Goal: Task Accomplishment & Management: Manage account settings

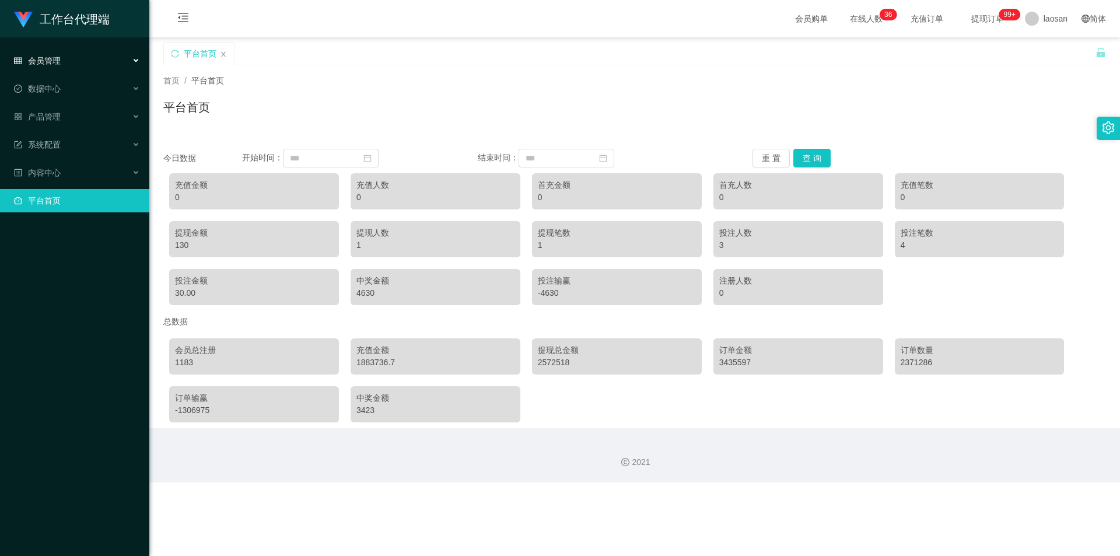
click at [62, 61] on div "会员管理" at bounding box center [74, 60] width 149 height 23
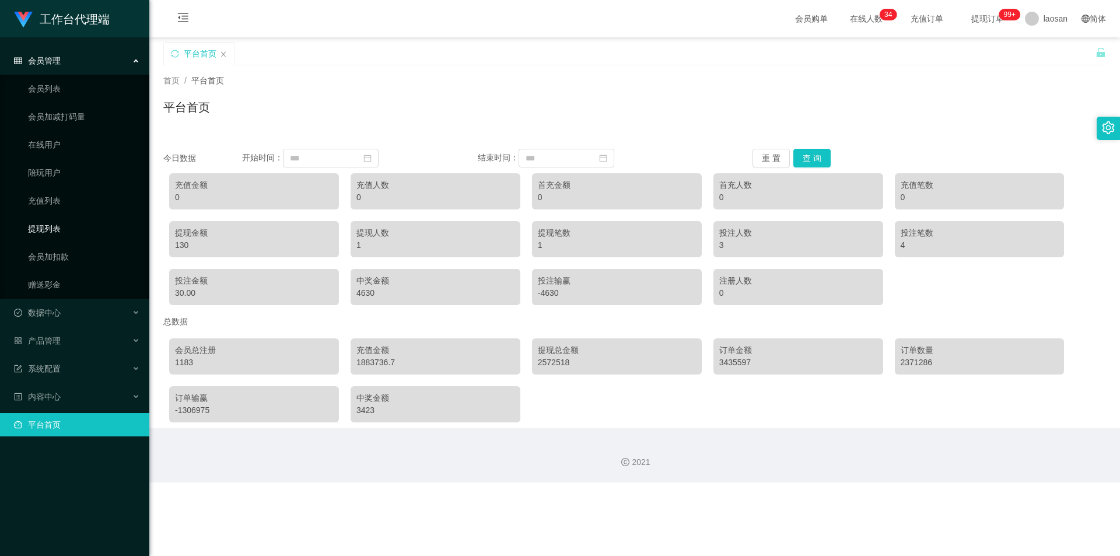
click at [53, 231] on link "提现列表" at bounding box center [84, 228] width 112 height 23
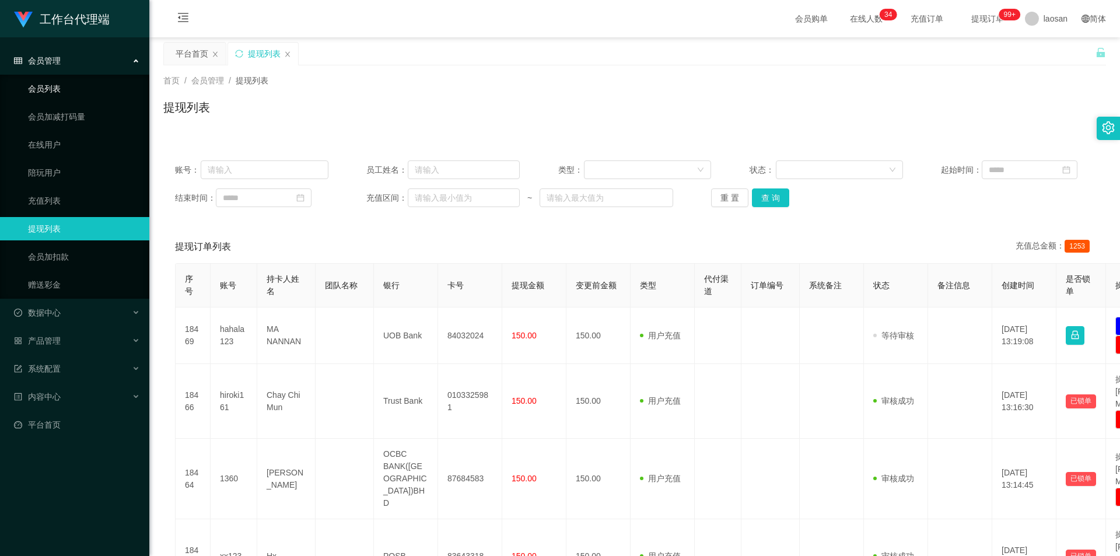
click at [55, 89] on link "会员列表" at bounding box center [84, 88] width 112 height 23
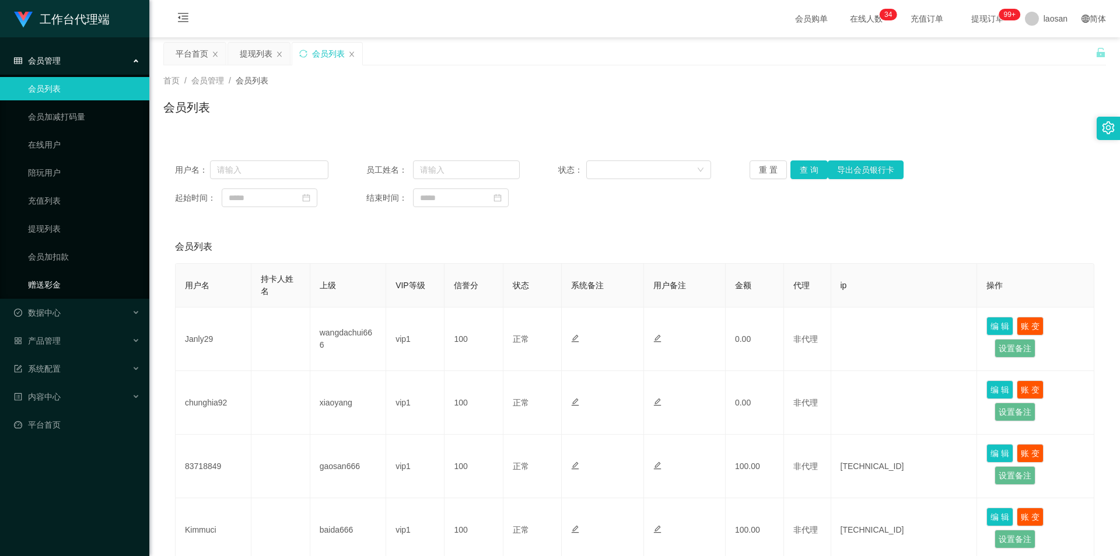
click at [56, 283] on link "赠送彩金" at bounding box center [84, 284] width 112 height 23
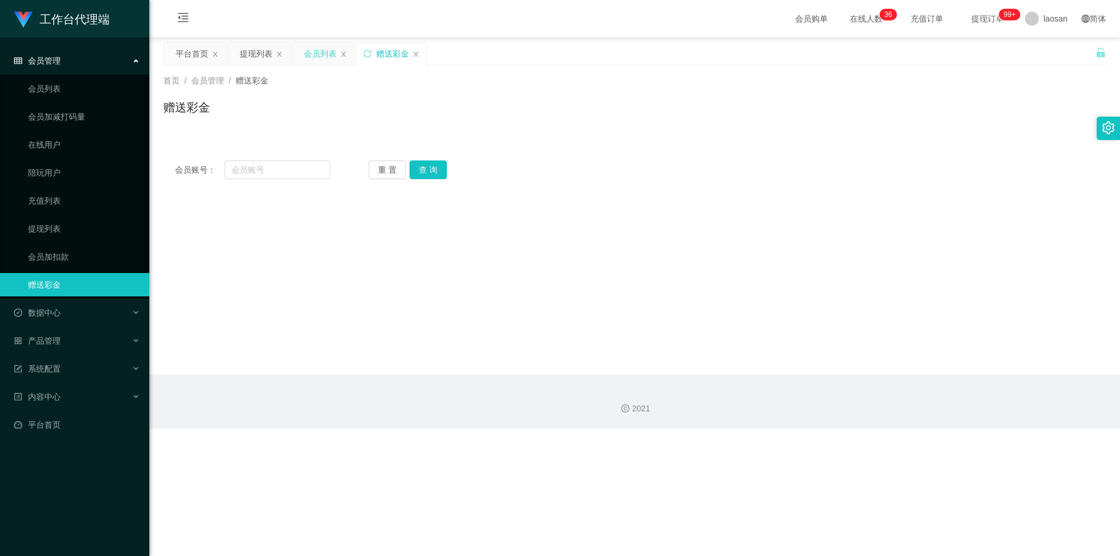
click at [314, 58] on div "会员列表" at bounding box center [320, 54] width 33 height 22
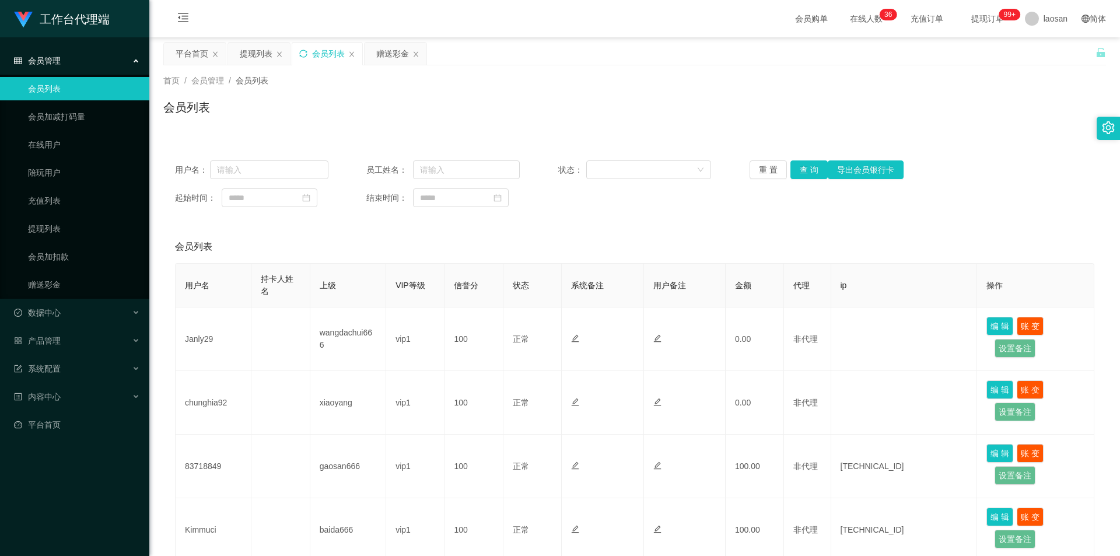
click at [300, 55] on icon "图标: sync" at bounding box center [303, 54] width 8 height 8
click at [132, 59] on div "会员管理" at bounding box center [74, 60] width 149 height 23
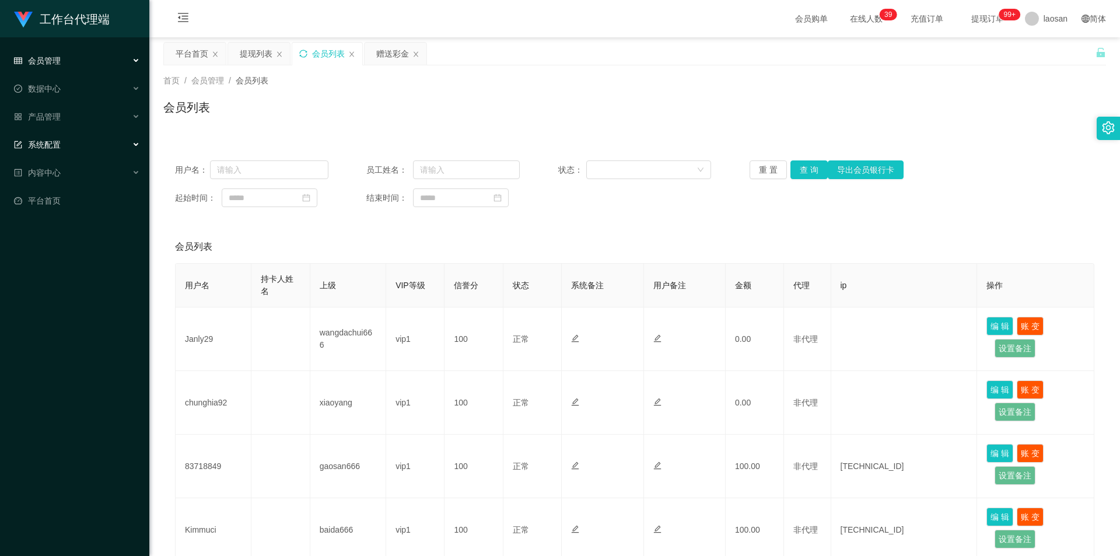
click at [78, 145] on div "系统配置" at bounding box center [74, 144] width 149 height 23
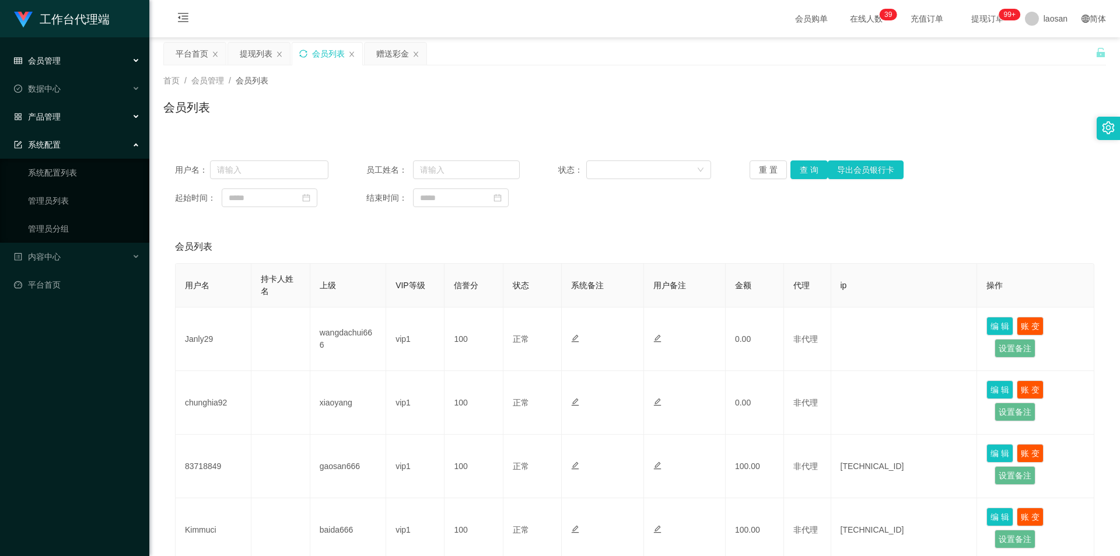
click at [85, 120] on div "产品管理" at bounding box center [74, 116] width 149 height 23
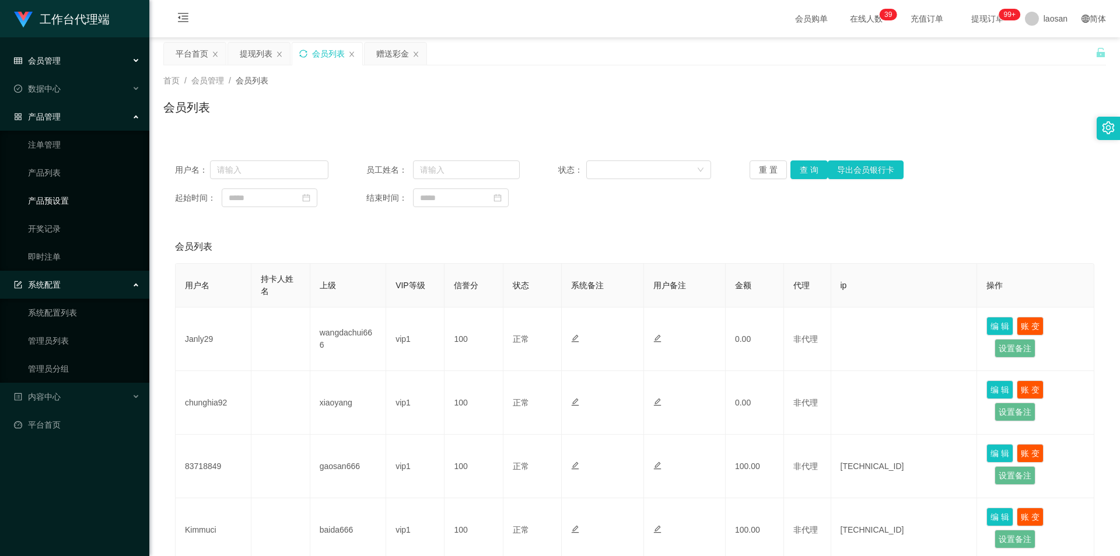
click at [61, 199] on link "产品预设置" at bounding box center [84, 200] width 112 height 23
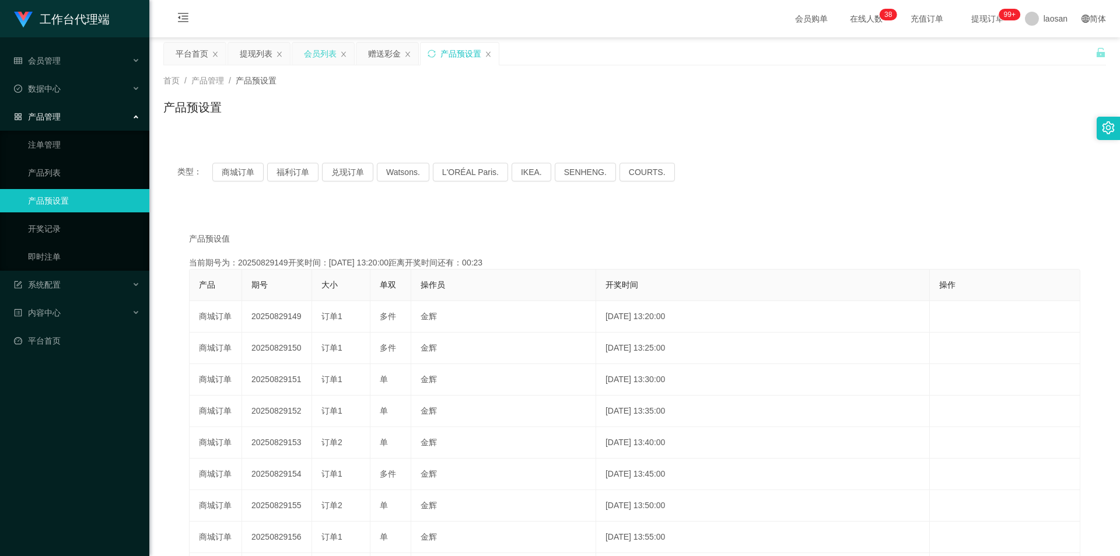
click at [321, 59] on div "会员列表" at bounding box center [320, 54] width 33 height 22
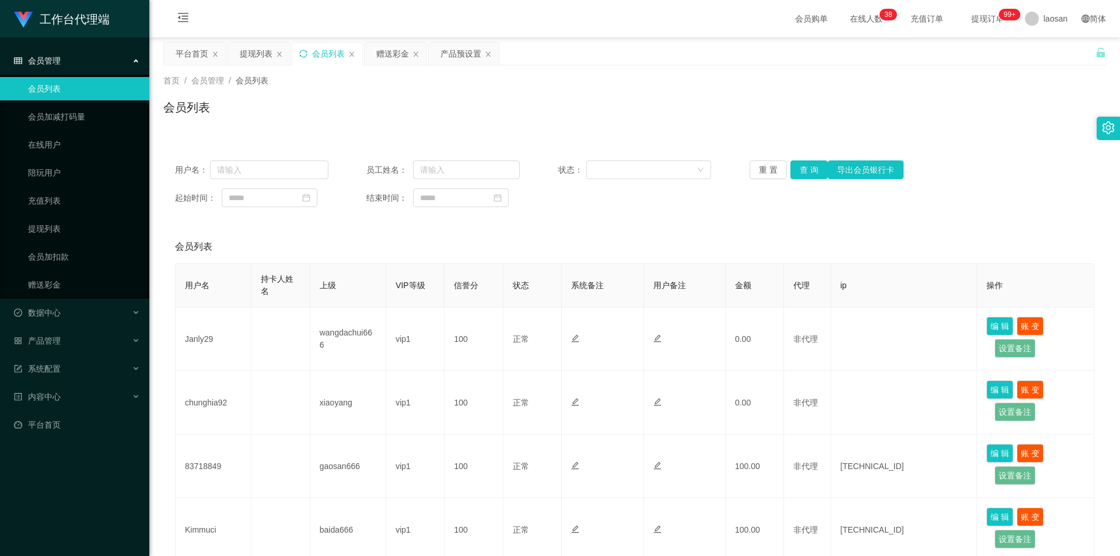
click at [303, 56] on icon "图标: sync" at bounding box center [303, 54] width 8 height 8
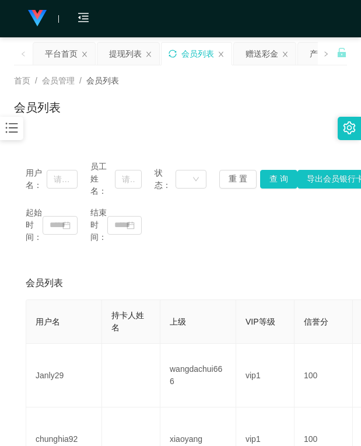
click at [174, 55] on icon "图标: sync" at bounding box center [173, 54] width 8 height 8
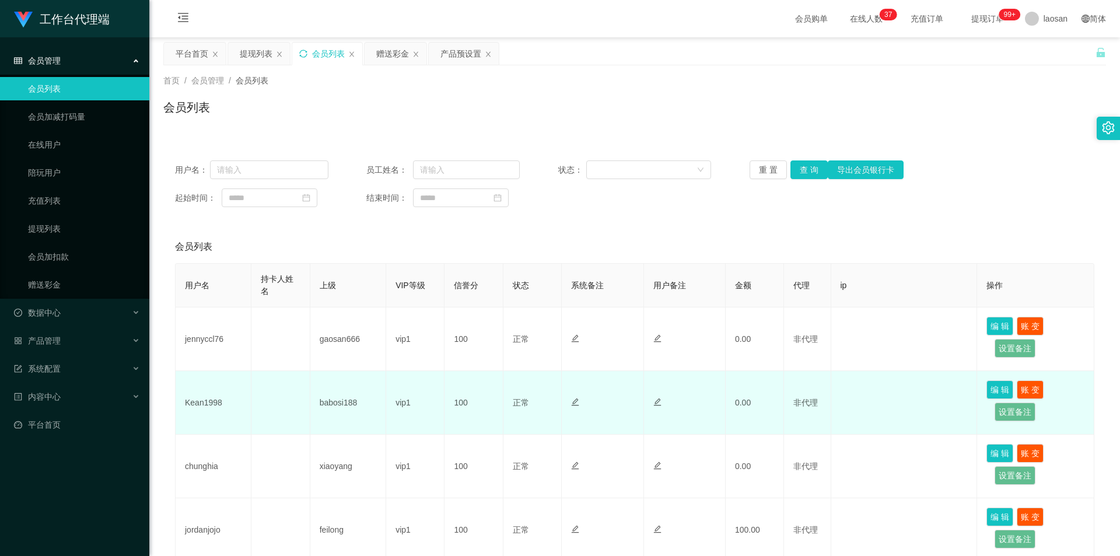
click at [208, 404] on td "Kean1998" at bounding box center [214, 403] width 76 height 64
copy td "Kean1998"
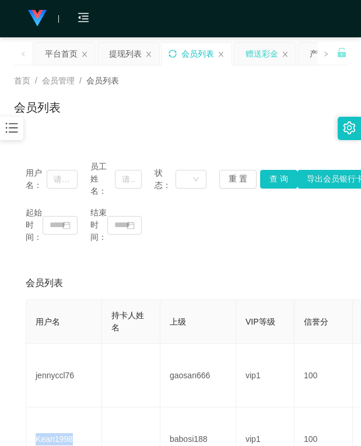
click at [259, 56] on div "赠送彩金" at bounding box center [262, 54] width 33 height 22
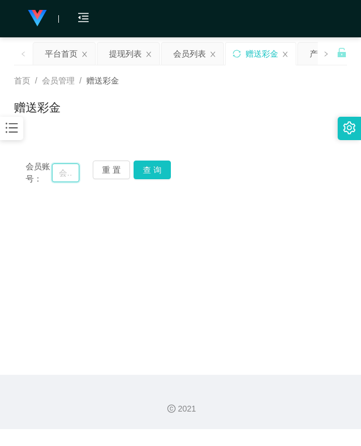
click at [63, 172] on input "text" at bounding box center [65, 172] width 27 height 19
paste input "Kean1998"
type input "Kean1998"
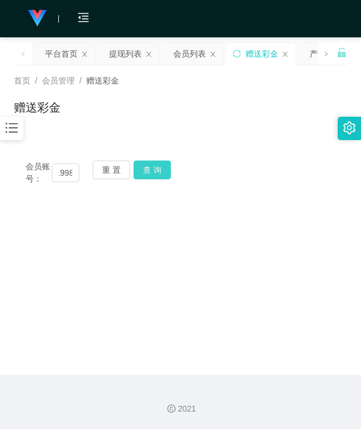
click at [161, 164] on button "查 询" at bounding box center [152, 169] width 37 height 19
click at [161, 164] on div "会员账号： Kean1998 重 置 查 询" at bounding box center [180, 172] width 333 height 25
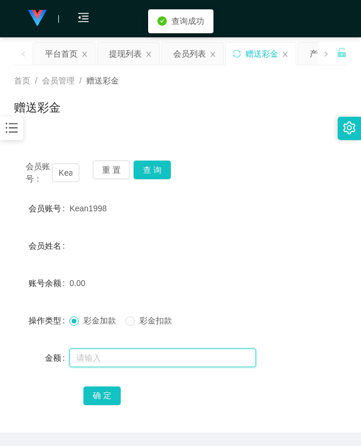
click at [106, 362] on input "text" at bounding box center [162, 357] width 187 height 19
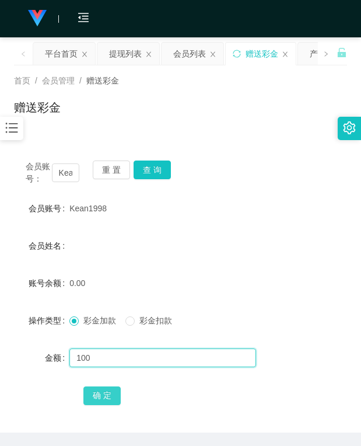
type input "100"
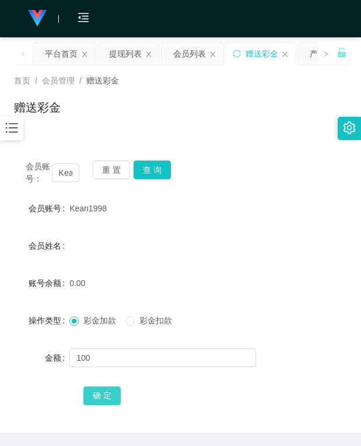
click at [98, 391] on button "确 定" at bounding box center [101, 395] width 37 height 19
click at [208, 114] on div "赠送彩金" at bounding box center [180, 112] width 333 height 27
click at [302, 53] on div "产品预设置" at bounding box center [333, 54] width 70 height 22
click at [304, 53] on div "产品预设置" at bounding box center [333, 54] width 70 height 22
click at [305, 53] on div "产品预设置" at bounding box center [333, 54] width 70 height 22
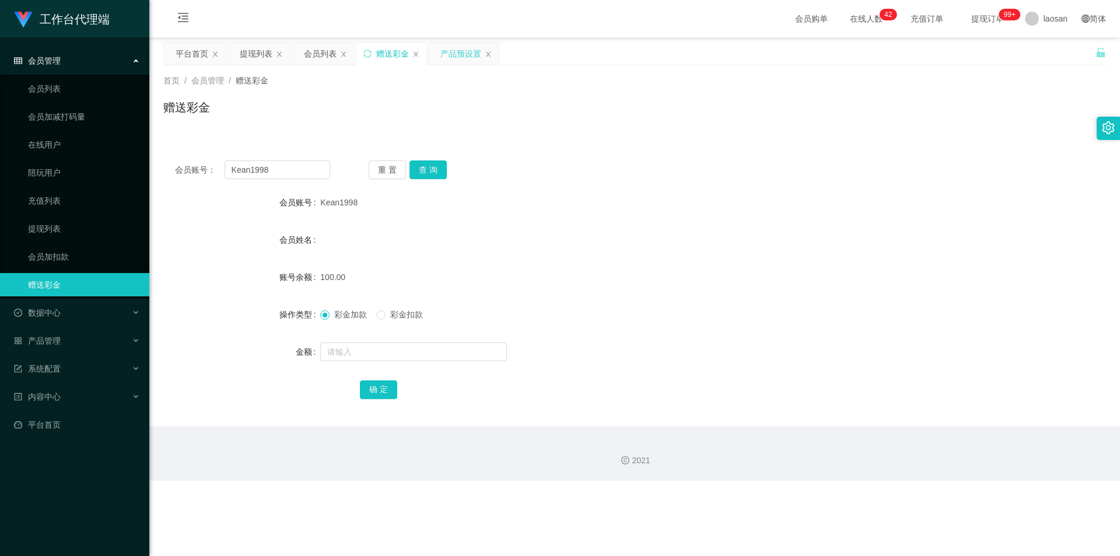
click at [361, 54] on div "产品预设置" at bounding box center [460, 54] width 41 height 22
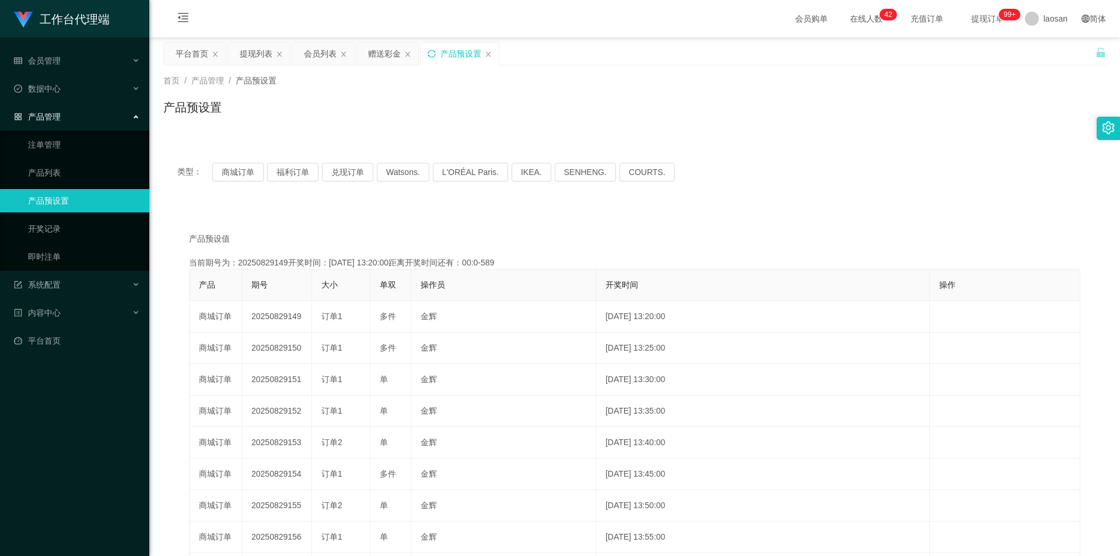
click at [361, 53] on icon "图标: sync" at bounding box center [432, 54] width 8 height 8
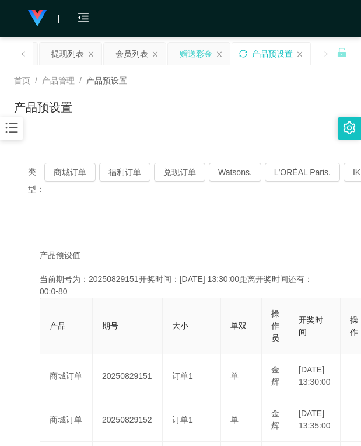
click at [191, 61] on div "赠送彩金" at bounding box center [196, 54] width 33 height 22
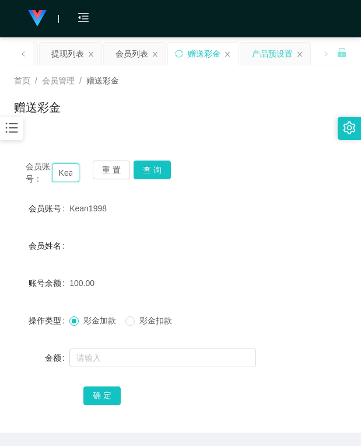
click at [72, 170] on input "Kean1998" at bounding box center [65, 172] width 27 height 19
click at [156, 168] on button "查 询" at bounding box center [152, 169] width 37 height 19
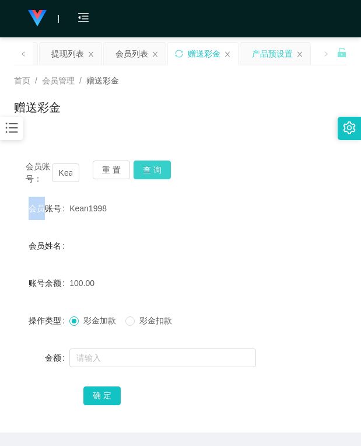
click at [156, 168] on div "会员账号： Kean1998 重 置 查 询" at bounding box center [180, 172] width 333 height 25
click at [156, 168] on button "查 询" at bounding box center [152, 169] width 37 height 19
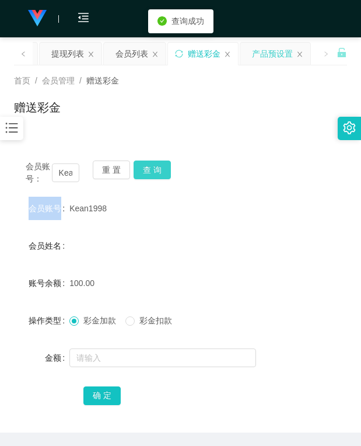
click at [156, 168] on div "会员账号： Kean1998 重 置 查 询" at bounding box center [180, 172] width 333 height 25
click at [156, 168] on button "查 询" at bounding box center [152, 169] width 37 height 19
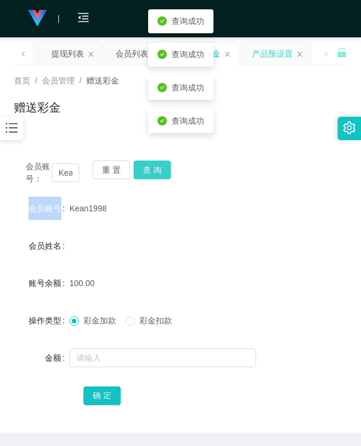
click at [156, 168] on div "会员账号： Kean1998 重 置 查 询" at bounding box center [180, 172] width 333 height 25
click at [156, 166] on button "查 询" at bounding box center [152, 169] width 37 height 19
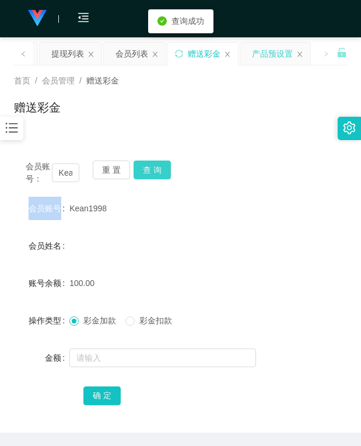
click at [156, 166] on button "查 询" at bounding box center [152, 169] width 37 height 19
click at [153, 169] on button "查 询" at bounding box center [152, 169] width 37 height 19
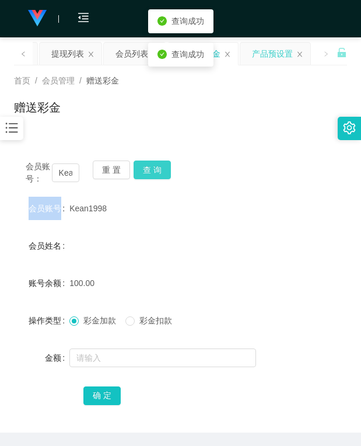
click at [153, 169] on button "查 询" at bounding box center [152, 169] width 37 height 19
click at [153, 169] on button "查 询" at bounding box center [159, 169] width 50 height 19
click at [153, 169] on button "查 询" at bounding box center [152, 169] width 37 height 19
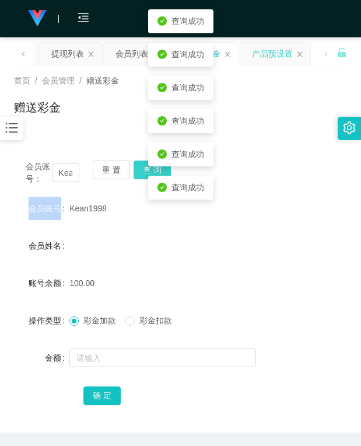
click at [153, 169] on body "工作台代理端 会员管理 会员列表 会员加减打码量 在线用户 陪玩用户 充值列表 提现列表 会员加扣款 赠送彩金 数据中心 产品管理 注单管理 产品列表 产品预…" at bounding box center [180, 223] width 361 height 446
click at [153, 169] on button "查 询" at bounding box center [152, 169] width 37 height 19
click at [153, 169] on div "会员账号： Kean1998 重 置 查 询" at bounding box center [180, 172] width 333 height 25
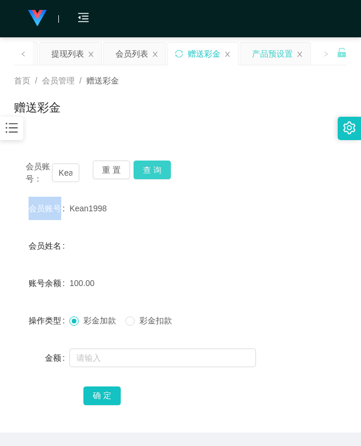
click at [150, 170] on button "查 询" at bounding box center [152, 169] width 37 height 19
click at [150, 170] on div "会员账号： Kean1998 重 置 查 询" at bounding box center [180, 172] width 333 height 25
click at [150, 170] on button "查 询" at bounding box center [152, 169] width 37 height 19
click at [150, 170] on div "会员账号： Kean1998 重 置 查 询" at bounding box center [180, 172] width 333 height 25
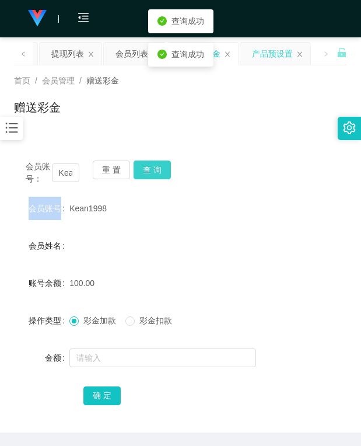
click at [150, 170] on button "查 询" at bounding box center [152, 169] width 37 height 19
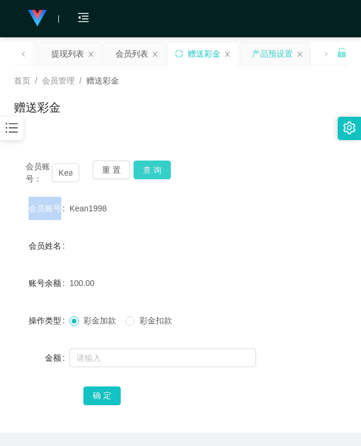
click at [155, 168] on button "查 询" at bounding box center [152, 169] width 37 height 19
click at [155, 168] on div "会员账号： Kean1998 重 置 查 询" at bounding box center [180, 172] width 333 height 25
click at [155, 168] on button "查 询" at bounding box center [152, 169] width 37 height 19
click at [151, 166] on button "查 询" at bounding box center [152, 169] width 37 height 19
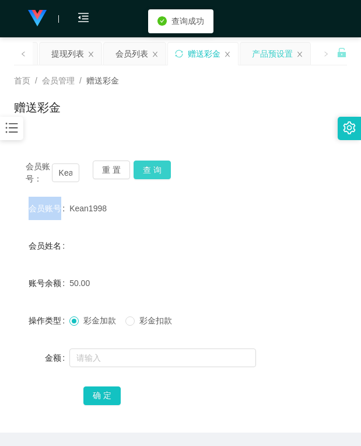
click at [151, 167] on button "查 询" at bounding box center [152, 169] width 37 height 19
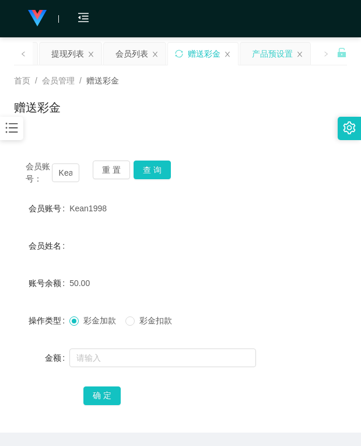
drag, startPoint x: 276, startPoint y: 122, endPoint x: 223, endPoint y: 100, distance: 57.3
click at [275, 122] on div "赠送彩金" at bounding box center [180, 112] width 333 height 27
click at [157, 174] on button "查 询" at bounding box center [152, 169] width 37 height 19
click at [157, 174] on div "会员账号： Kean1998 重 置 查 询" at bounding box center [180, 172] width 333 height 25
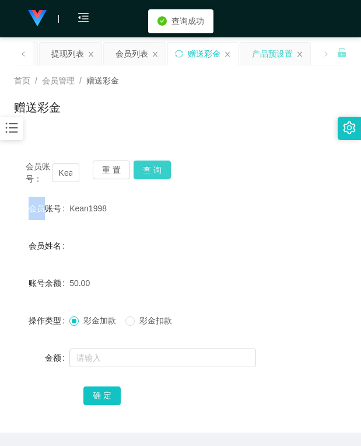
click at [157, 174] on button "查 询" at bounding box center [152, 169] width 37 height 19
click at [157, 174] on button "查 询" at bounding box center [159, 169] width 50 height 19
click at [158, 164] on button "查 询" at bounding box center [152, 169] width 37 height 19
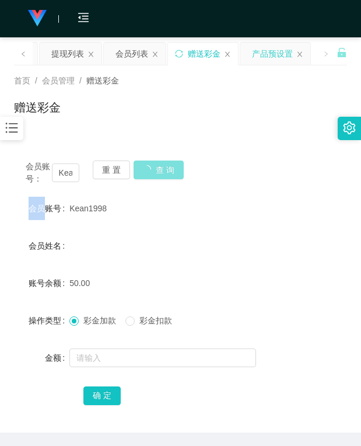
click at [158, 164] on button "查 询" at bounding box center [159, 169] width 50 height 19
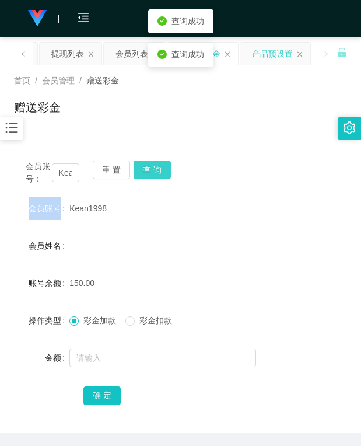
click at [158, 164] on div "会员账号： Kean1998 重 置 查 询" at bounding box center [180, 172] width 333 height 25
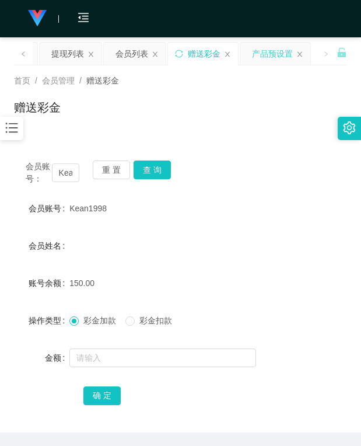
click at [198, 107] on div "赠送彩金" at bounding box center [180, 112] width 333 height 27
click at [69, 52] on div "提现列表" at bounding box center [67, 54] width 33 height 22
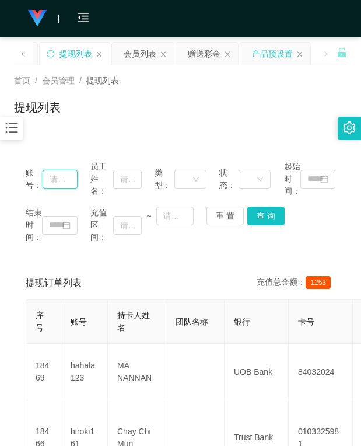
click at [52, 176] on input "text" at bounding box center [60, 179] width 34 height 19
paste input "Kean1998"
type input "Kean1998"
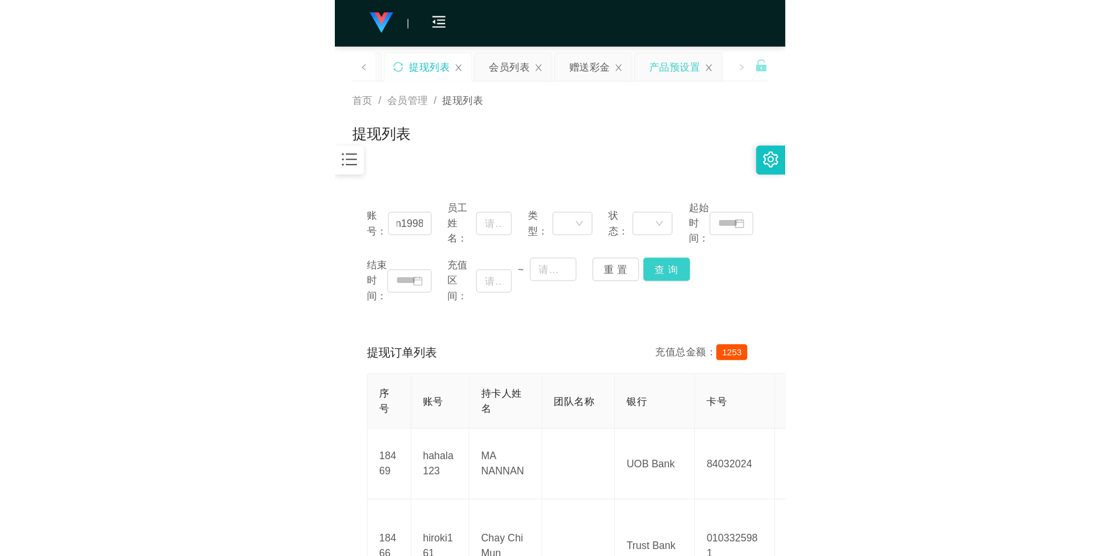
scroll to position [0, 0]
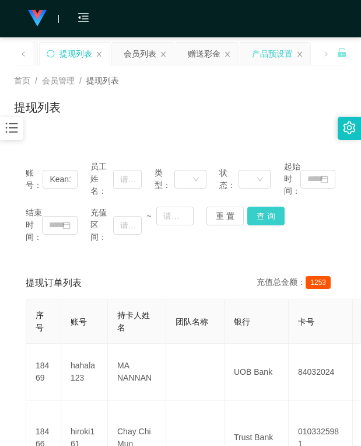
click at [266, 216] on button "查 询" at bounding box center [265, 216] width 37 height 19
click at [266, 216] on div "结束时间： 充值区间： ~ 重 置 查 询" at bounding box center [181, 225] width 310 height 37
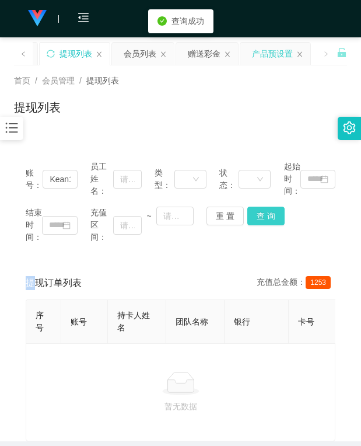
click at [266, 216] on button "查 询" at bounding box center [265, 216] width 37 height 19
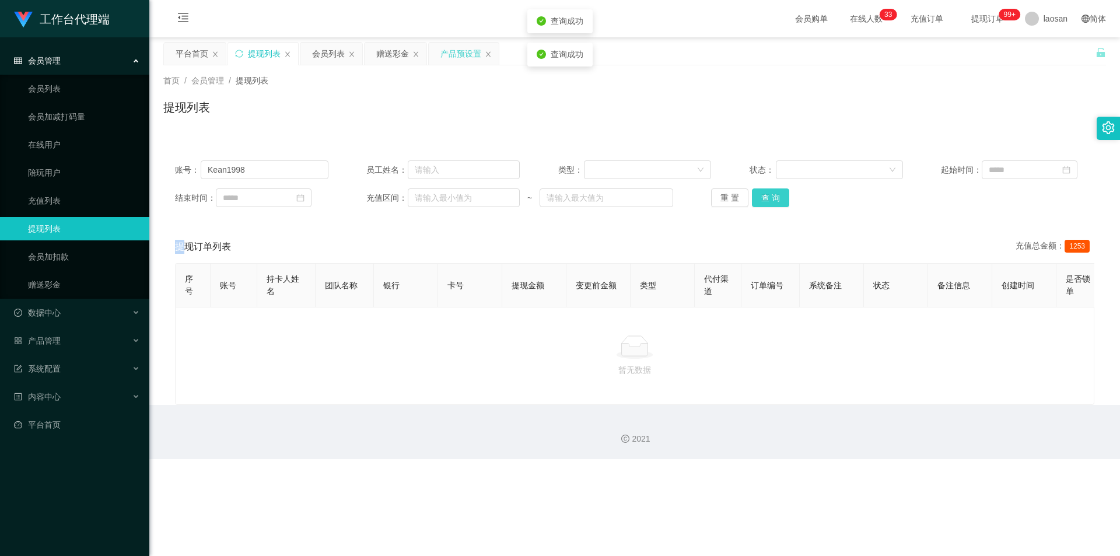
click at [361, 201] on button "查 询" at bounding box center [770, 197] width 37 height 19
click at [361, 201] on div "重 置 查 询" at bounding box center [787, 197] width 153 height 19
click at [361, 201] on button "查 询" at bounding box center [770, 197] width 37 height 19
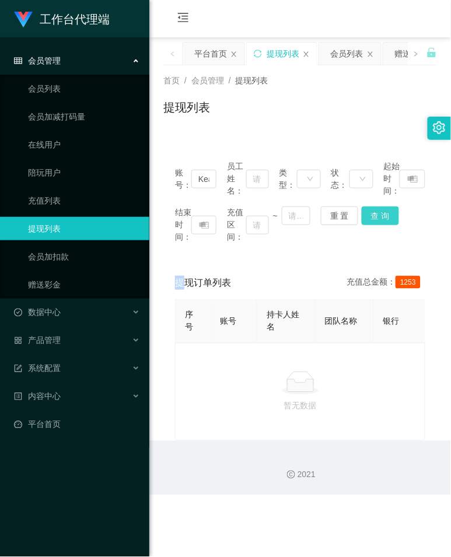
click at [361, 213] on button "查 询" at bounding box center [380, 216] width 37 height 19
click at [361, 213] on div "结束时间： 充值区间： ~ 重 置 查 询" at bounding box center [300, 225] width 250 height 37
click at [361, 213] on button "查 询" at bounding box center [380, 216] width 37 height 19
click at [361, 213] on div "结束时间： 充值区间： ~ 重 置 查 询" at bounding box center [300, 225] width 250 height 37
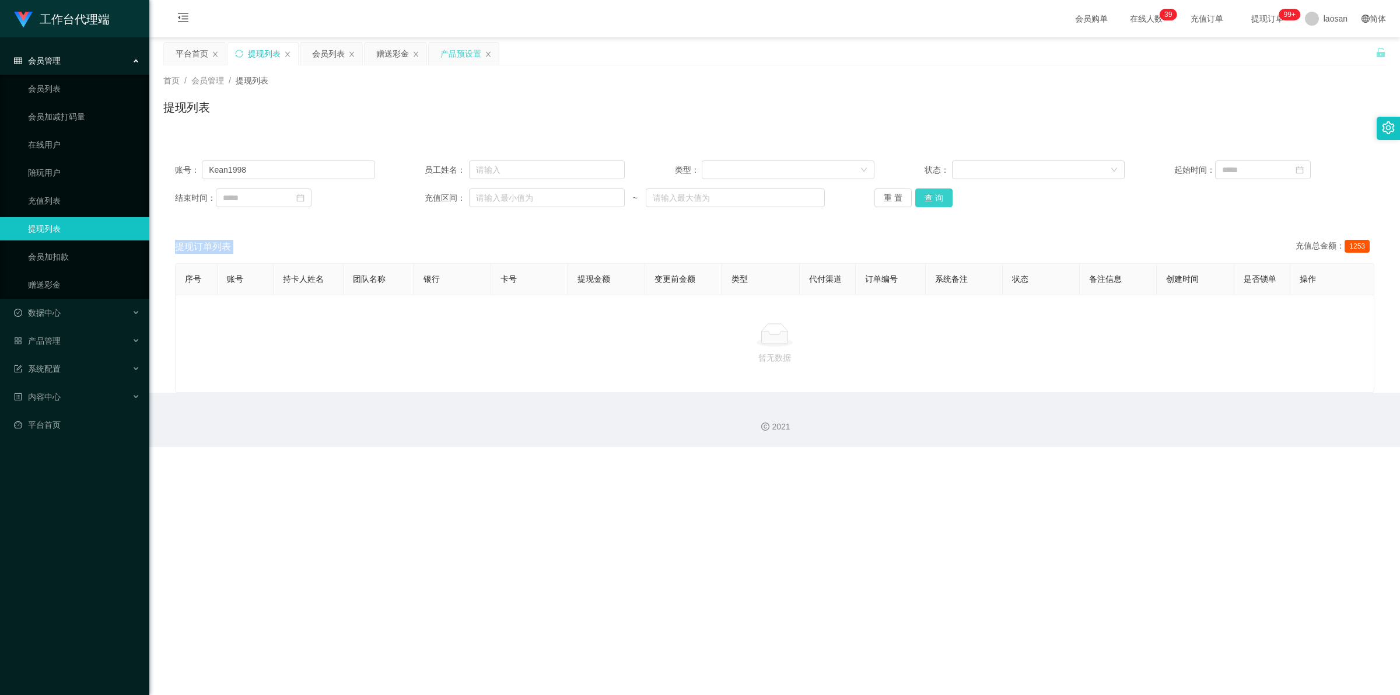
click at [361, 199] on button "查 询" at bounding box center [933, 197] width 37 height 19
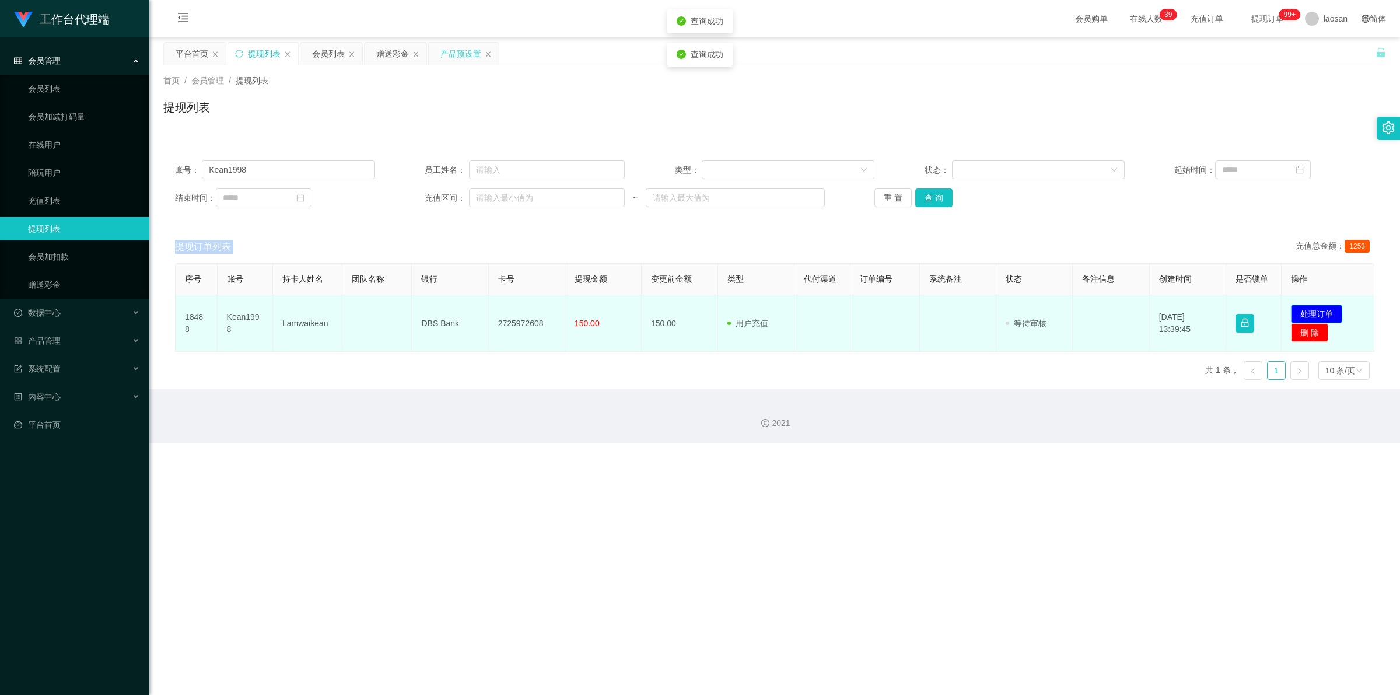
click at [361, 313] on button "处理订单" at bounding box center [1316, 314] width 51 height 19
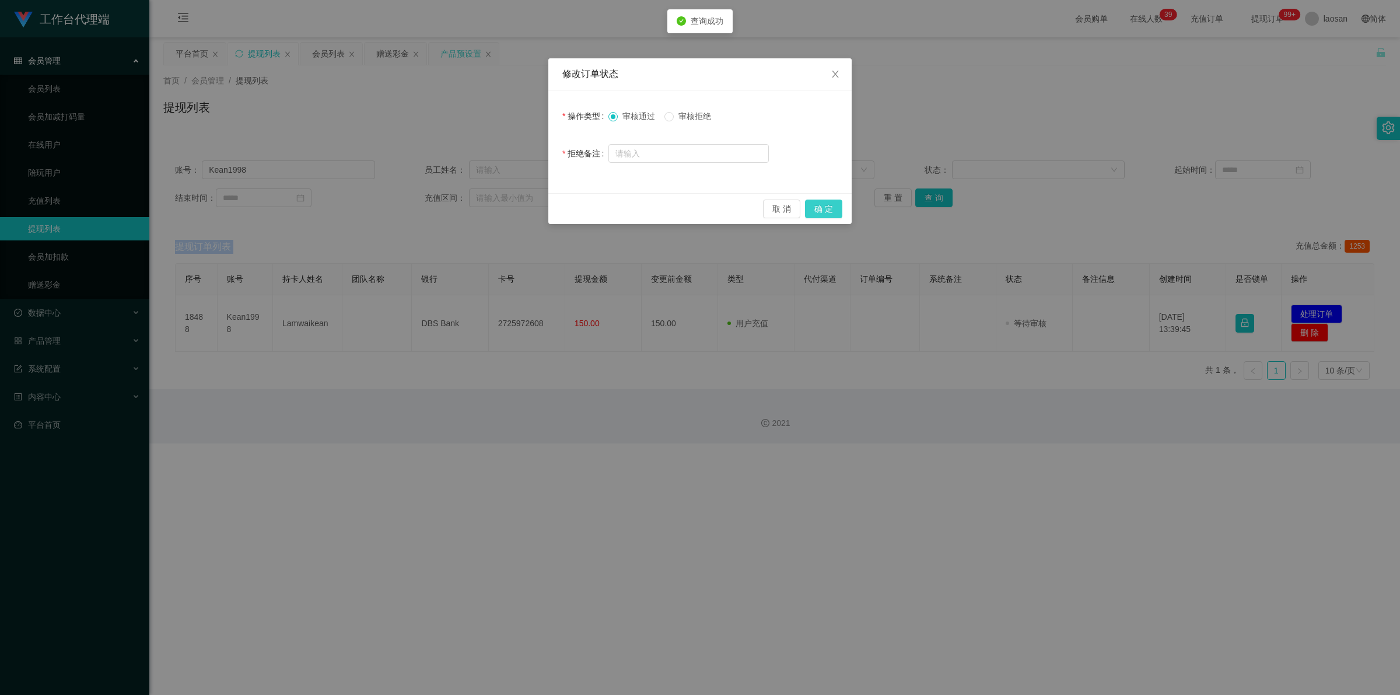
click at [361, 208] on button "确 定" at bounding box center [823, 209] width 37 height 19
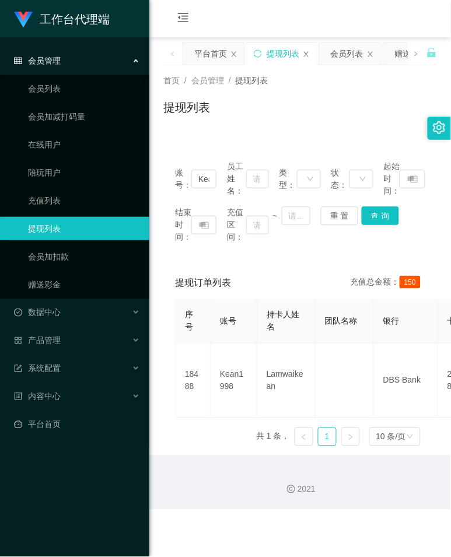
click at [204, 445] on div "工作台代理端 会员管理 会员列表 会员加减打码量 在线用户 陪玩用户 充值列表 提现列表 会员加扣款 赠送彩金 数据中心 产品管理 系统配置 内容中心 平台首…" at bounding box center [225, 278] width 451 height 557
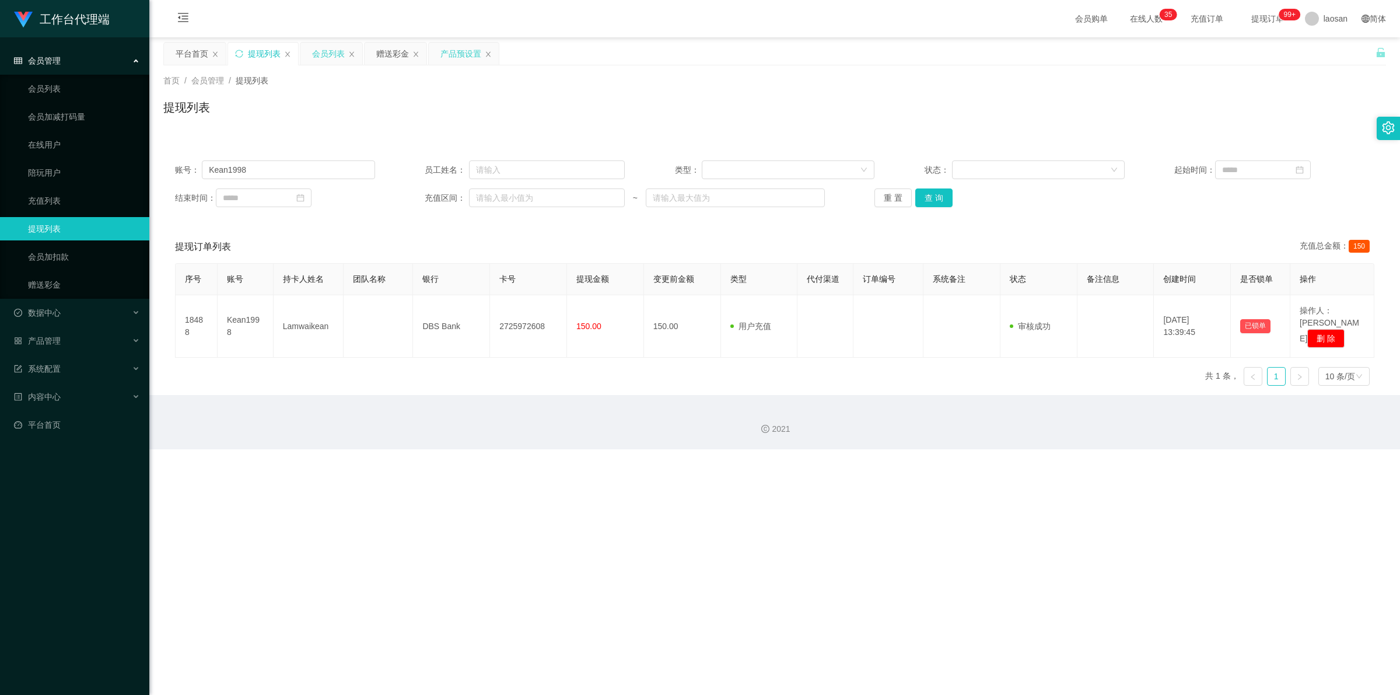
click at [320, 54] on div "会员列表" at bounding box center [328, 54] width 33 height 22
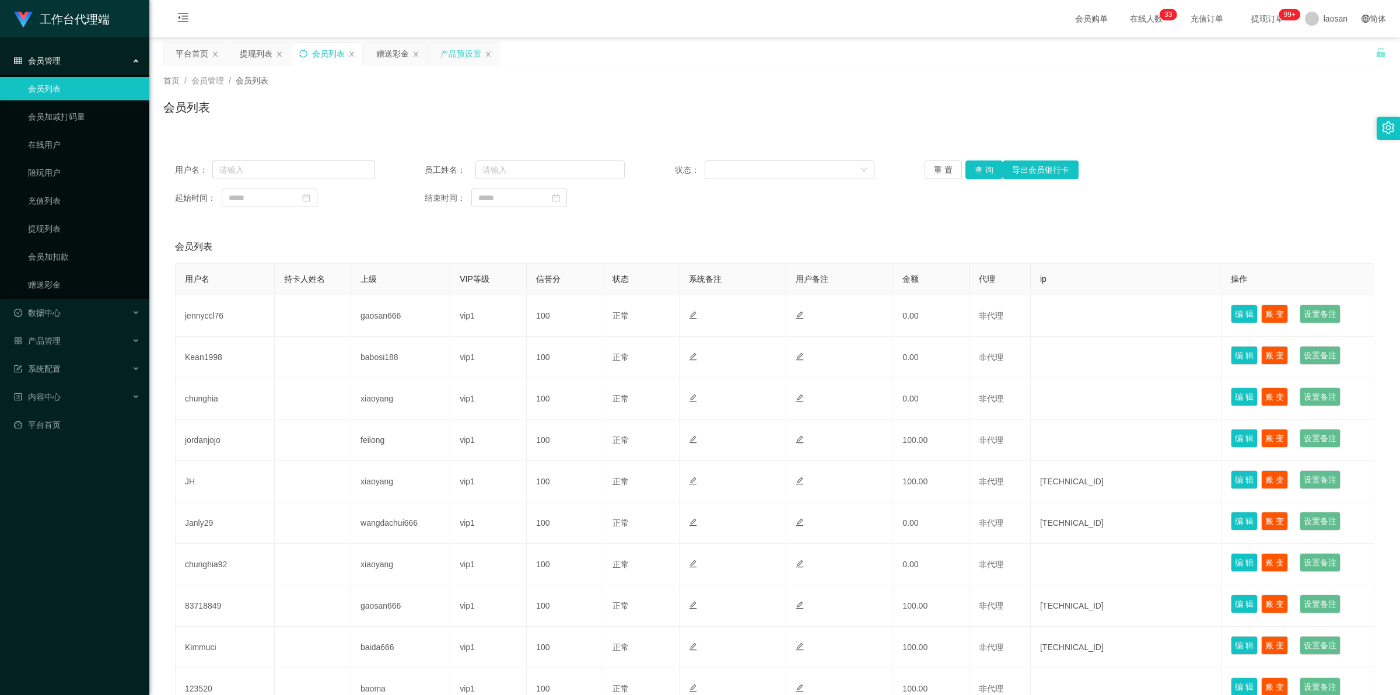
click at [299, 55] on icon "图标: sync" at bounding box center [303, 54] width 8 height 8
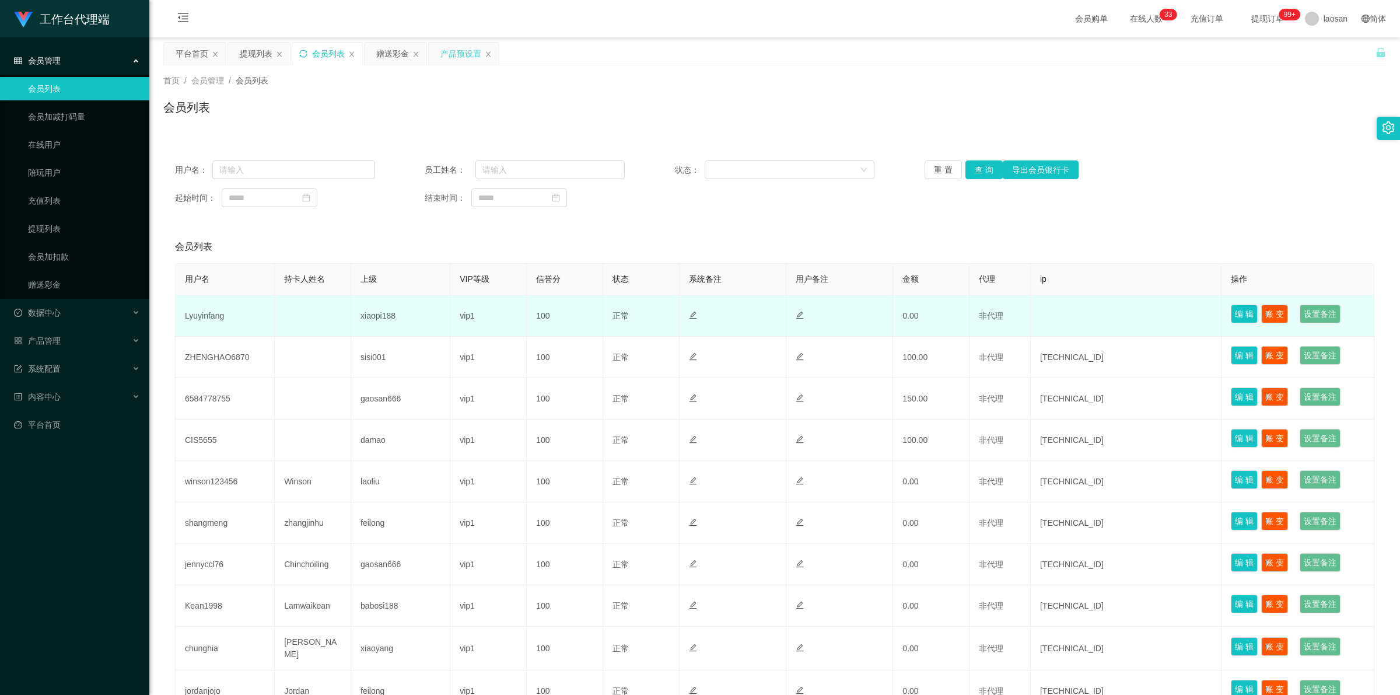
click at [214, 313] on td "Lyuyinfang" at bounding box center [225, 315] width 99 height 41
copy td "Lyuyinfang"
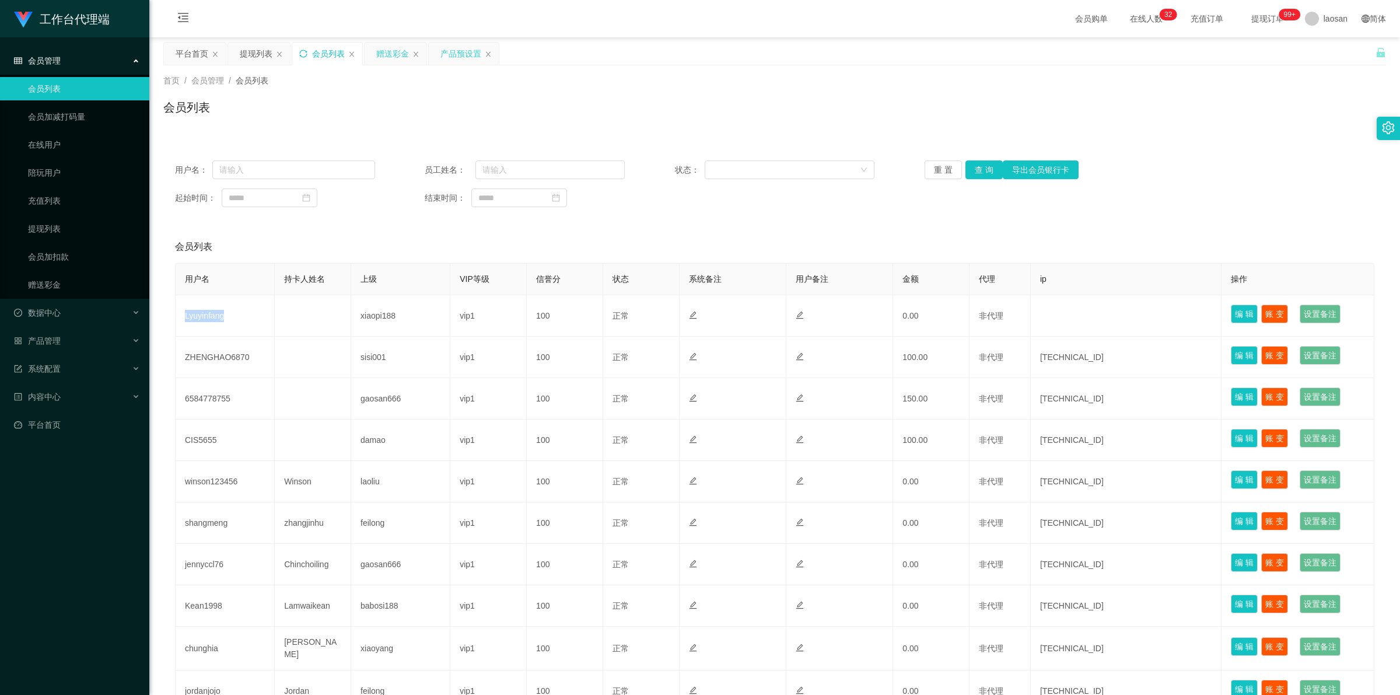
click at [361, 50] on div "赠送彩金" at bounding box center [392, 54] width 33 height 22
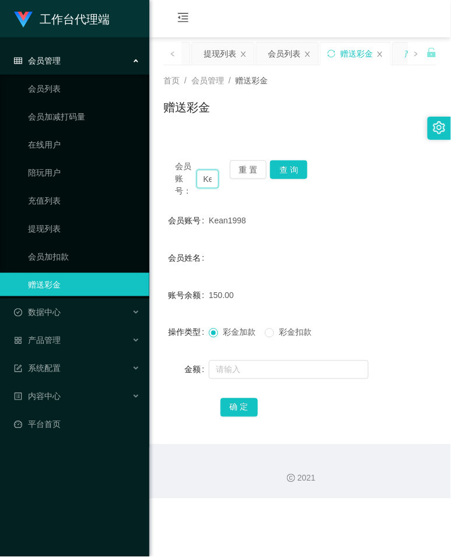
click at [209, 179] on input "Kean1998" at bounding box center [208, 179] width 22 height 19
paste input "Lyuyinfang"
type input "Lyuyinfang"
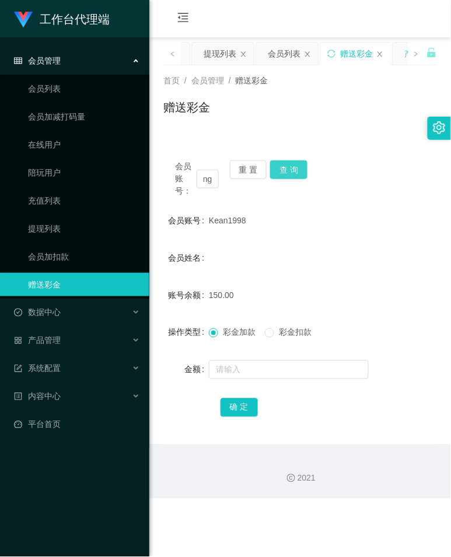
click at [298, 167] on button "查 询" at bounding box center [288, 169] width 37 height 19
click at [298, 167] on div "会员账号： Lyuyinfang 重 置 查 询" at bounding box center [300, 178] width 274 height 37
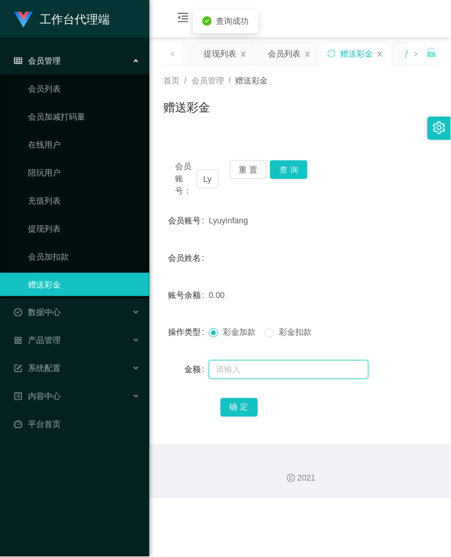
click at [246, 368] on input "text" at bounding box center [289, 370] width 160 height 19
type input "100"
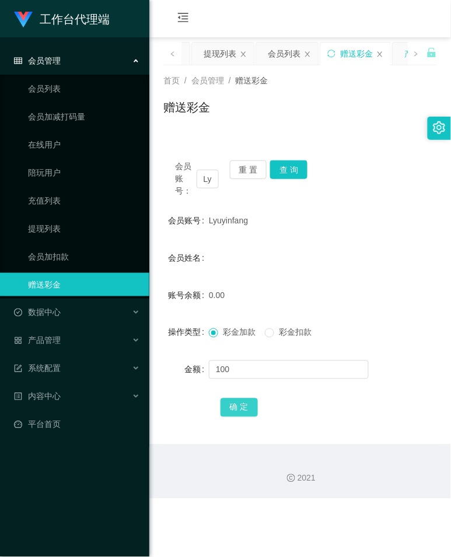
click at [240, 407] on button "确 定" at bounding box center [239, 407] width 37 height 19
click at [351, 105] on div "赠送彩金" at bounding box center [300, 112] width 274 height 27
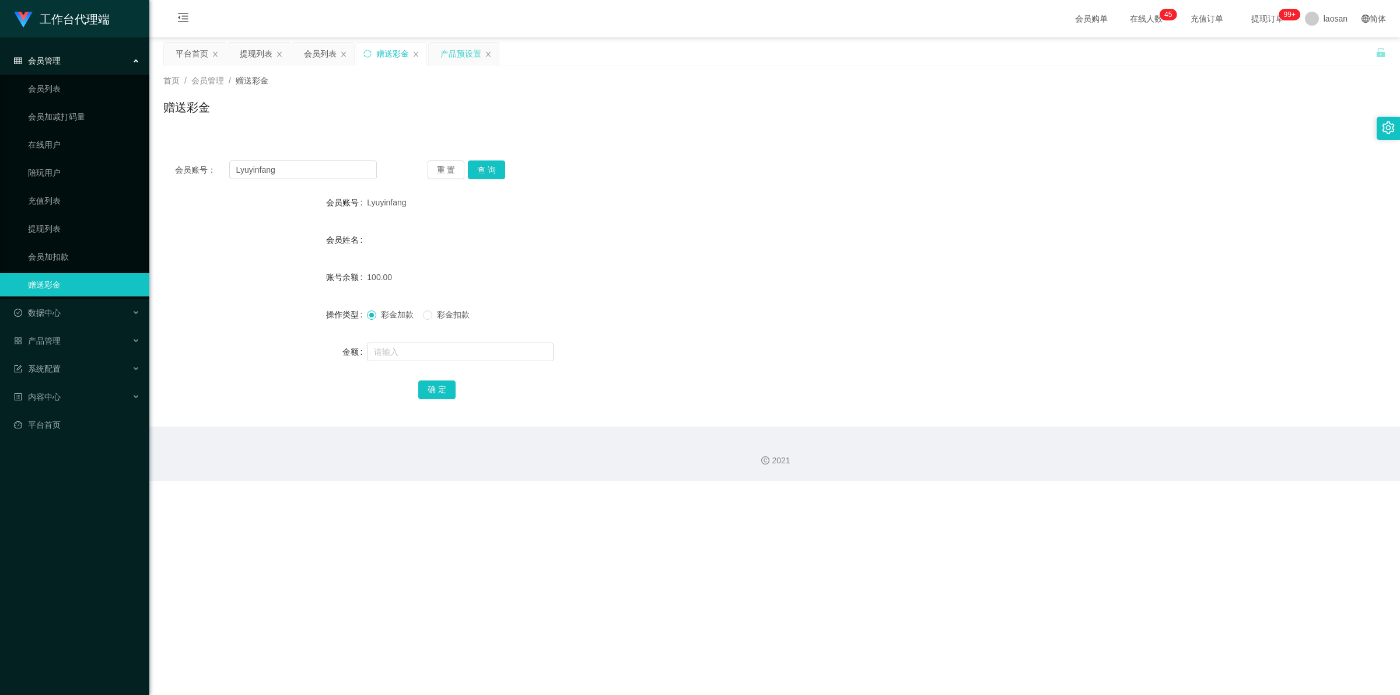
click at [361, 56] on div "产品预设置" at bounding box center [460, 54] width 41 height 22
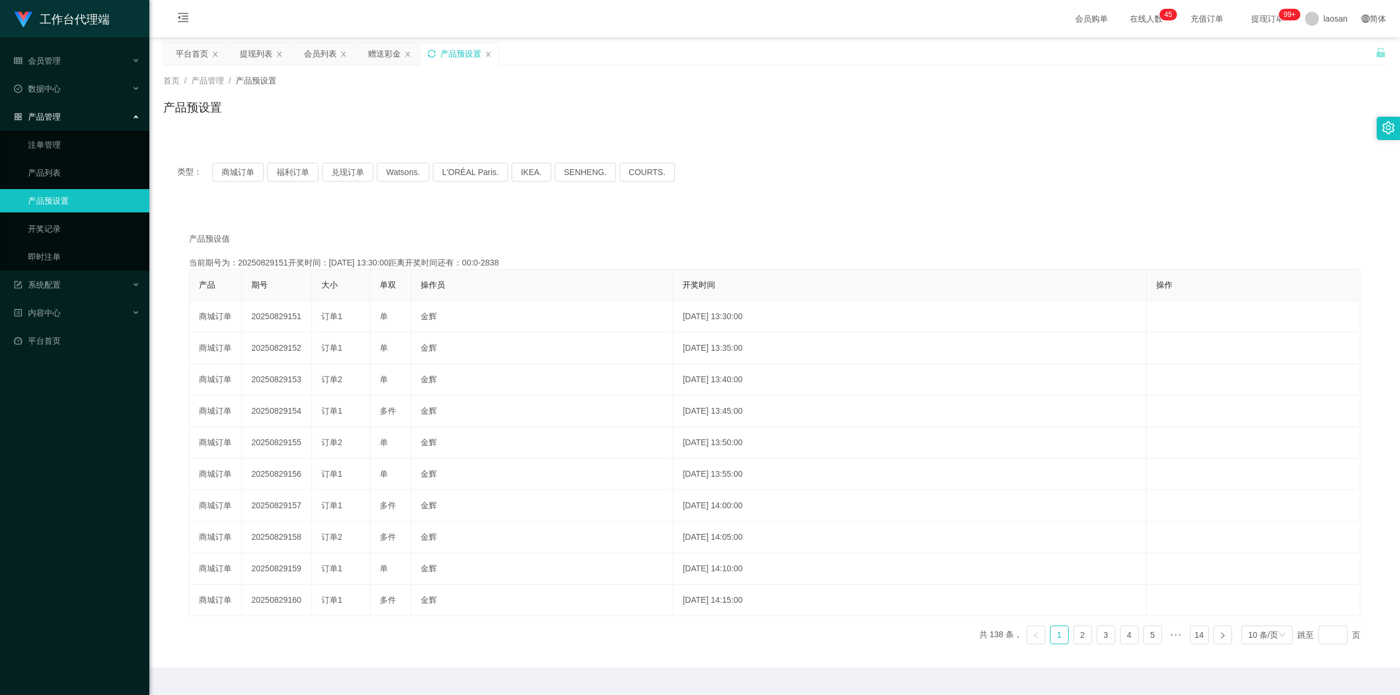
click at [361, 54] on icon "图标: sync" at bounding box center [432, 54] width 8 height 8
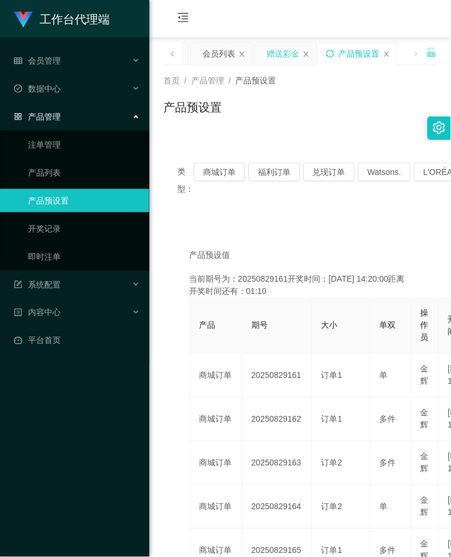
click at [285, 57] on div "赠送彩金" at bounding box center [283, 54] width 33 height 22
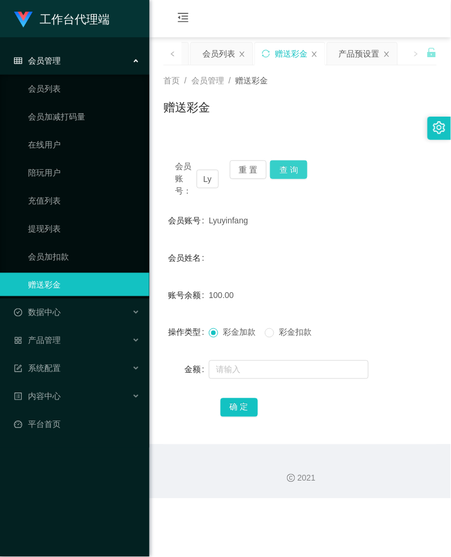
click at [290, 170] on button "查 询" at bounding box center [288, 169] width 37 height 19
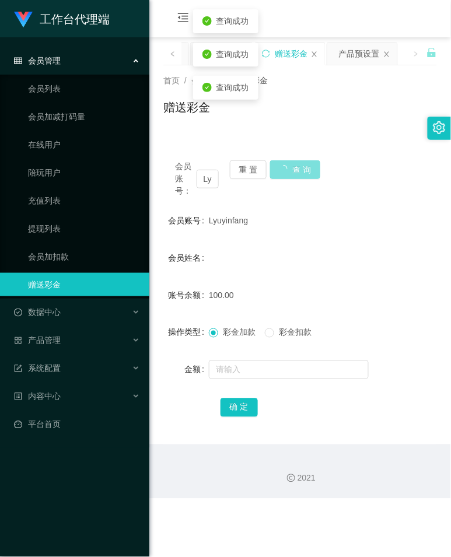
click at [290, 170] on button "查 询" at bounding box center [295, 169] width 50 height 19
click at [290, 170] on button "查 询" at bounding box center [288, 169] width 37 height 19
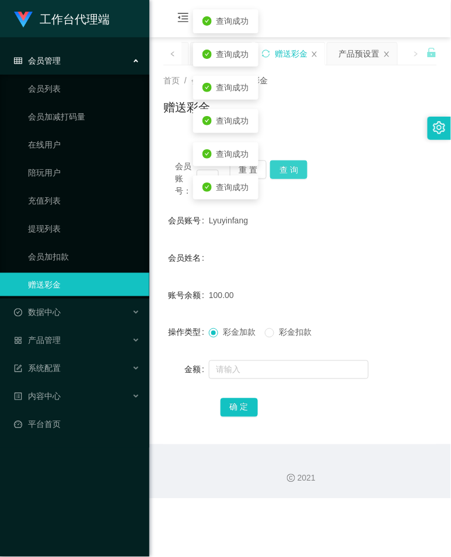
click at [290, 170] on button "查 询" at bounding box center [288, 169] width 37 height 19
click at [290, 170] on div "会员账号： Lyuyinfang 重 置 查 询" at bounding box center [300, 178] width 274 height 37
click at [290, 170] on button "查 询" at bounding box center [288, 169] width 37 height 19
click at [290, 170] on div "会员账号： Lyuyinfang 重 置 查 询" at bounding box center [300, 178] width 274 height 37
click at [291, 169] on button "查 询" at bounding box center [288, 169] width 37 height 19
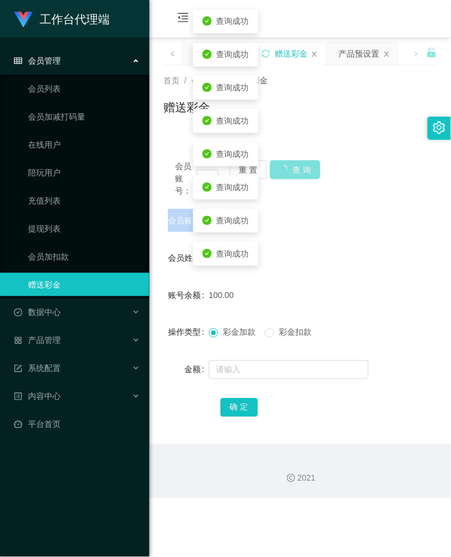
click at [291, 169] on button "查 询" at bounding box center [295, 169] width 50 height 19
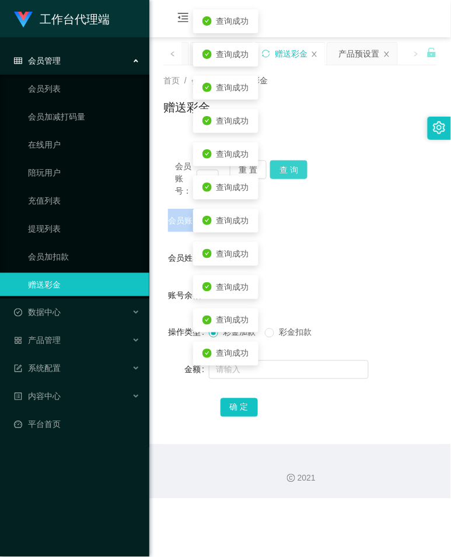
click at [291, 169] on button "查 询" at bounding box center [288, 169] width 37 height 19
click at [291, 169] on div "会员账号： Lyuyinfang 重 置 查 询" at bounding box center [300, 178] width 274 height 37
click at [291, 169] on button "查 询" at bounding box center [288, 169] width 37 height 19
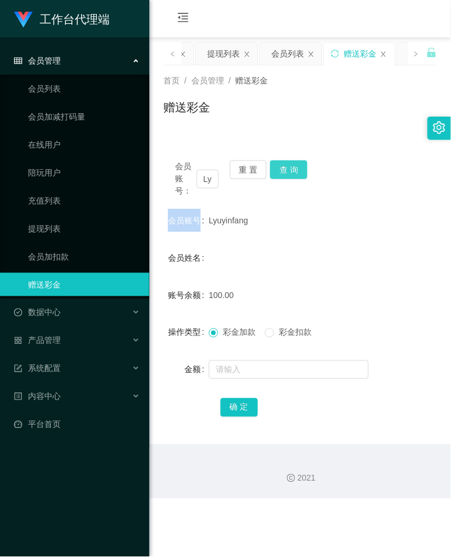
click at [293, 167] on button "查 询" at bounding box center [288, 169] width 37 height 19
click at [293, 167] on button "查 询" at bounding box center [295, 169] width 50 height 19
click at [293, 167] on button "查 询" at bounding box center [288, 169] width 37 height 19
click at [282, 170] on button "查 询" at bounding box center [288, 169] width 37 height 19
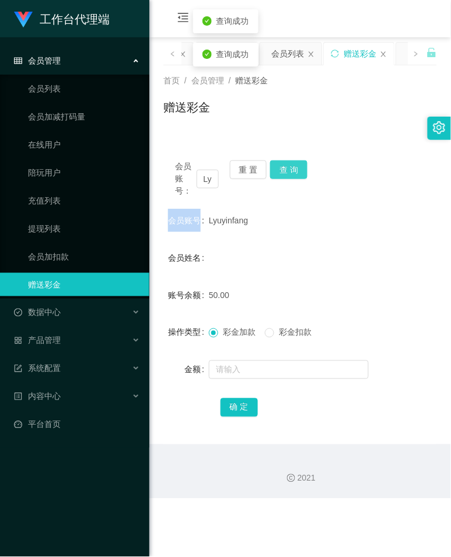
click at [282, 170] on button "查 询" at bounding box center [288, 169] width 37 height 19
click at [282, 167] on button "查 询" at bounding box center [288, 169] width 37 height 19
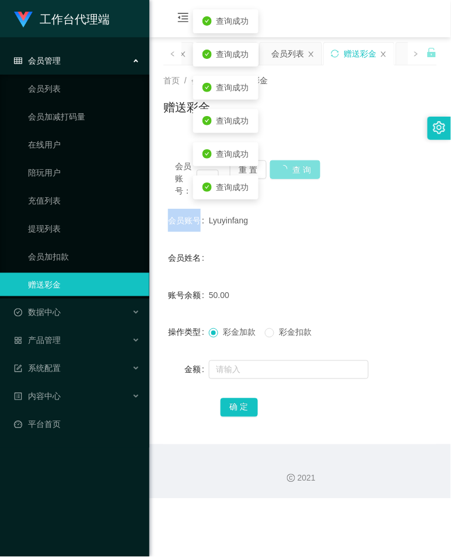
click at [282, 167] on div "会员账号： Lyuyinfang 重 置 查 询" at bounding box center [300, 178] width 274 height 37
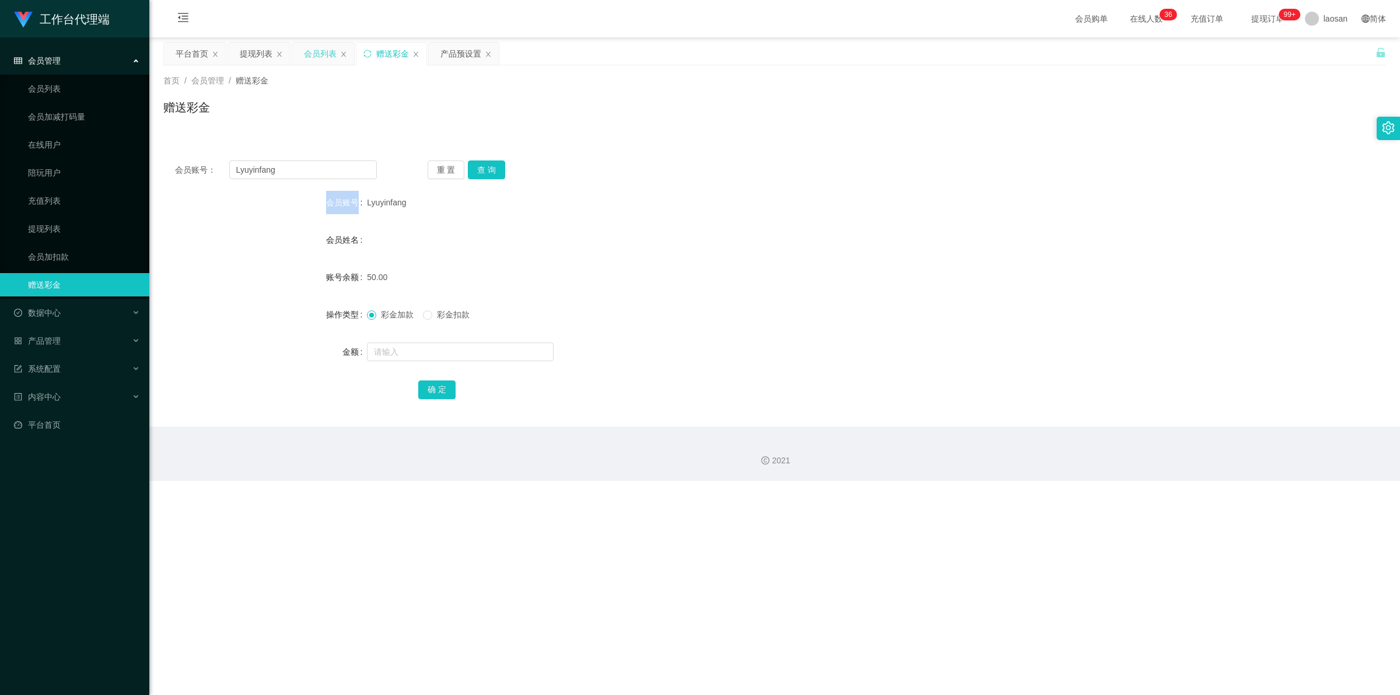
click at [320, 53] on div "会员列表" at bounding box center [320, 54] width 33 height 22
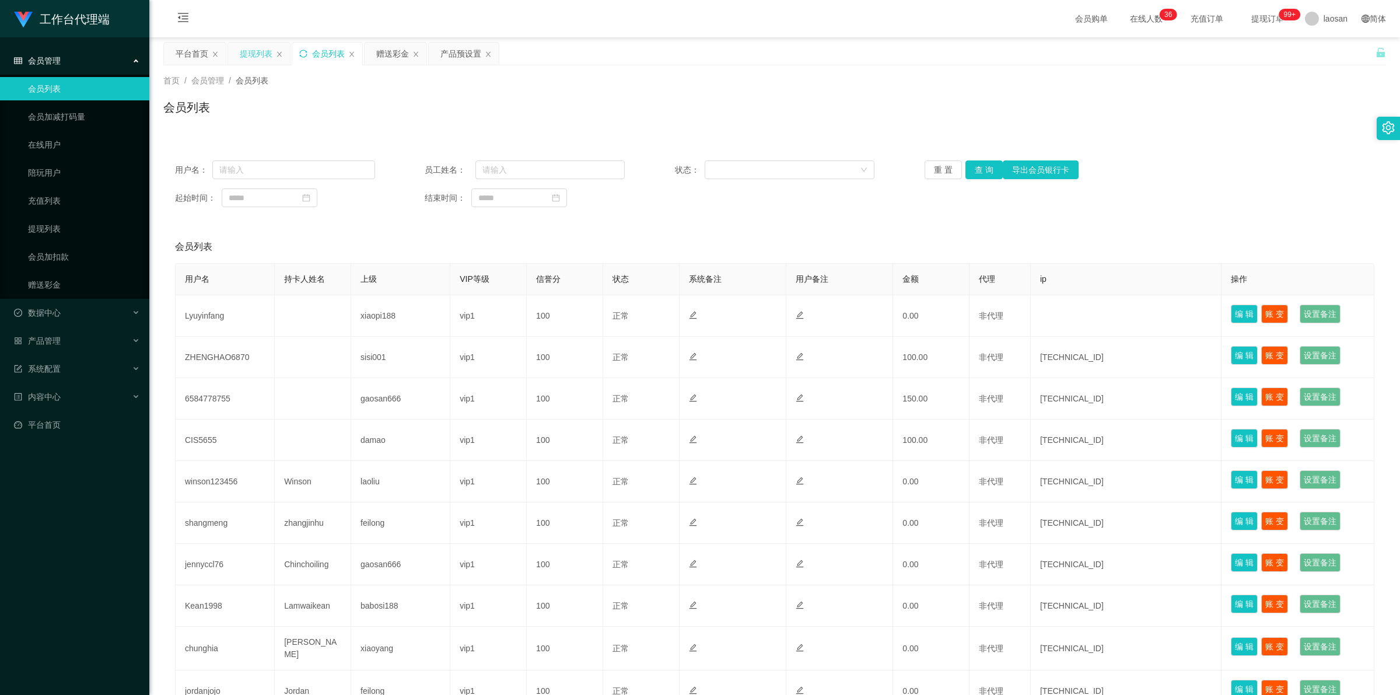
click at [254, 53] on div "提现列表" at bounding box center [256, 54] width 33 height 22
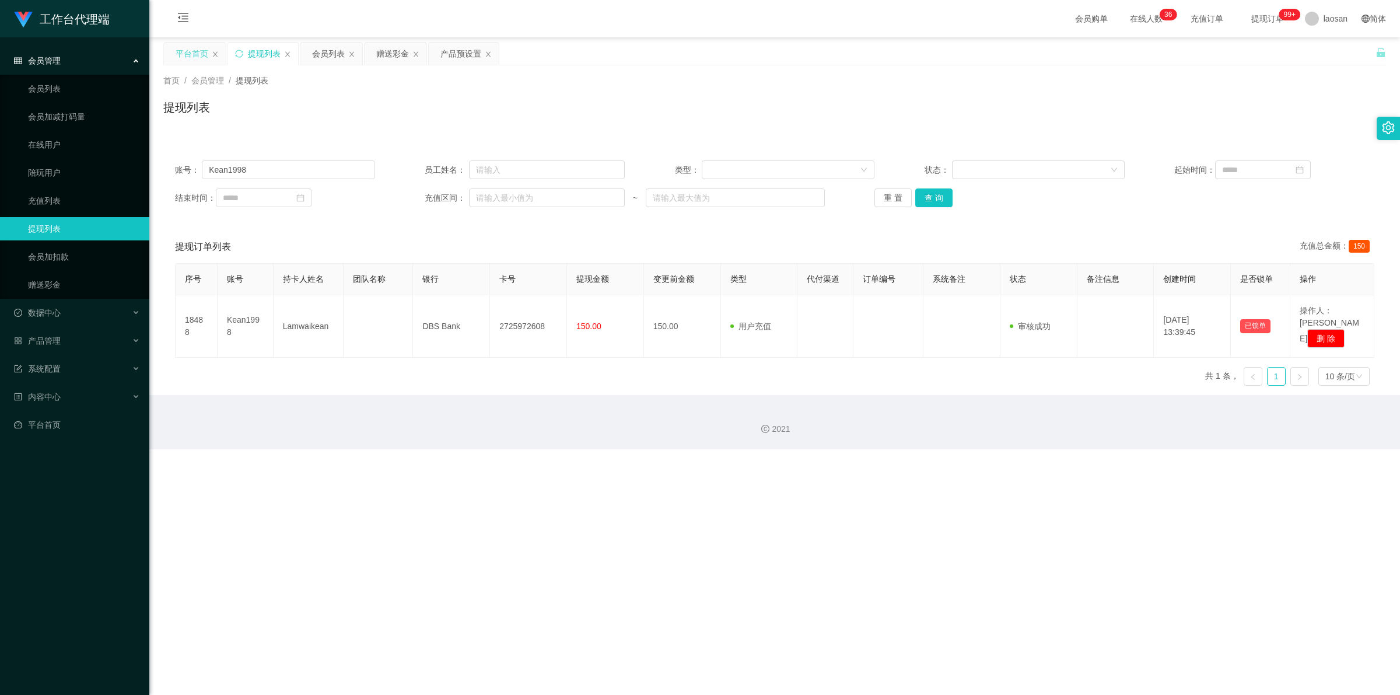
click at [193, 50] on div "平台首页" at bounding box center [192, 54] width 33 height 22
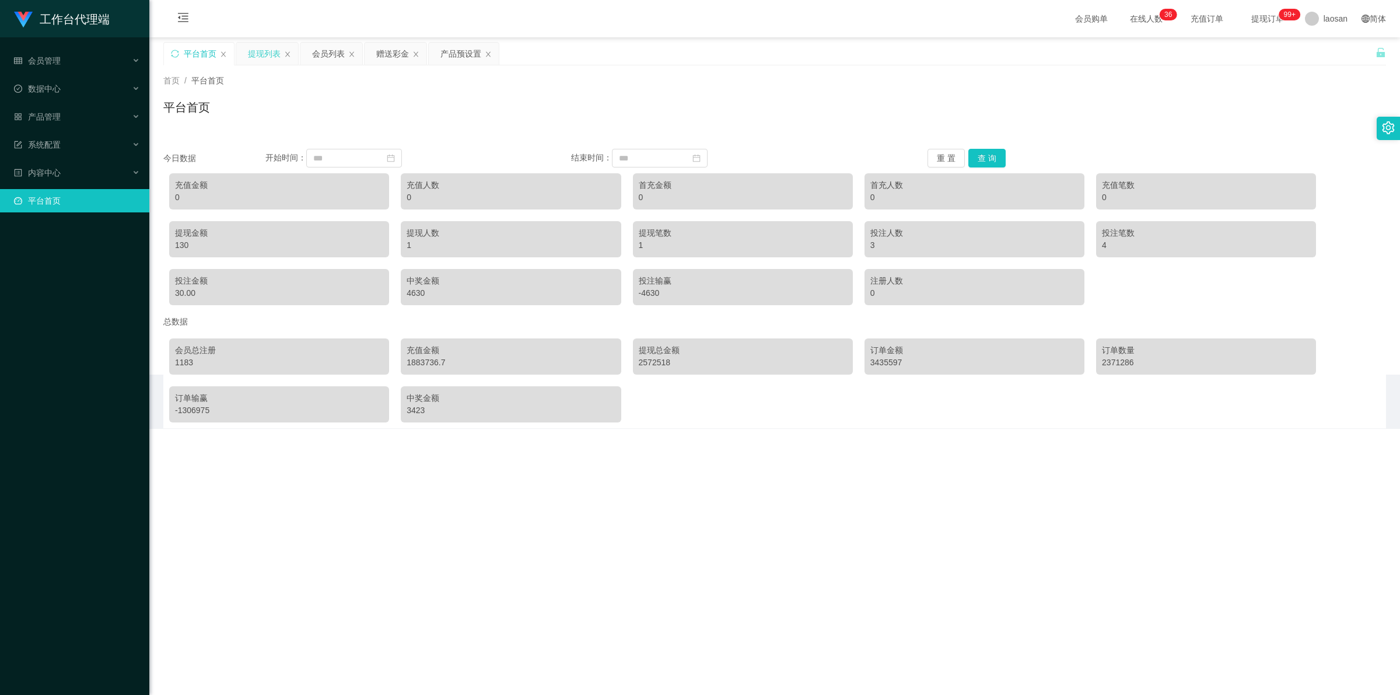
click at [261, 50] on div "提现列表" at bounding box center [264, 54] width 33 height 22
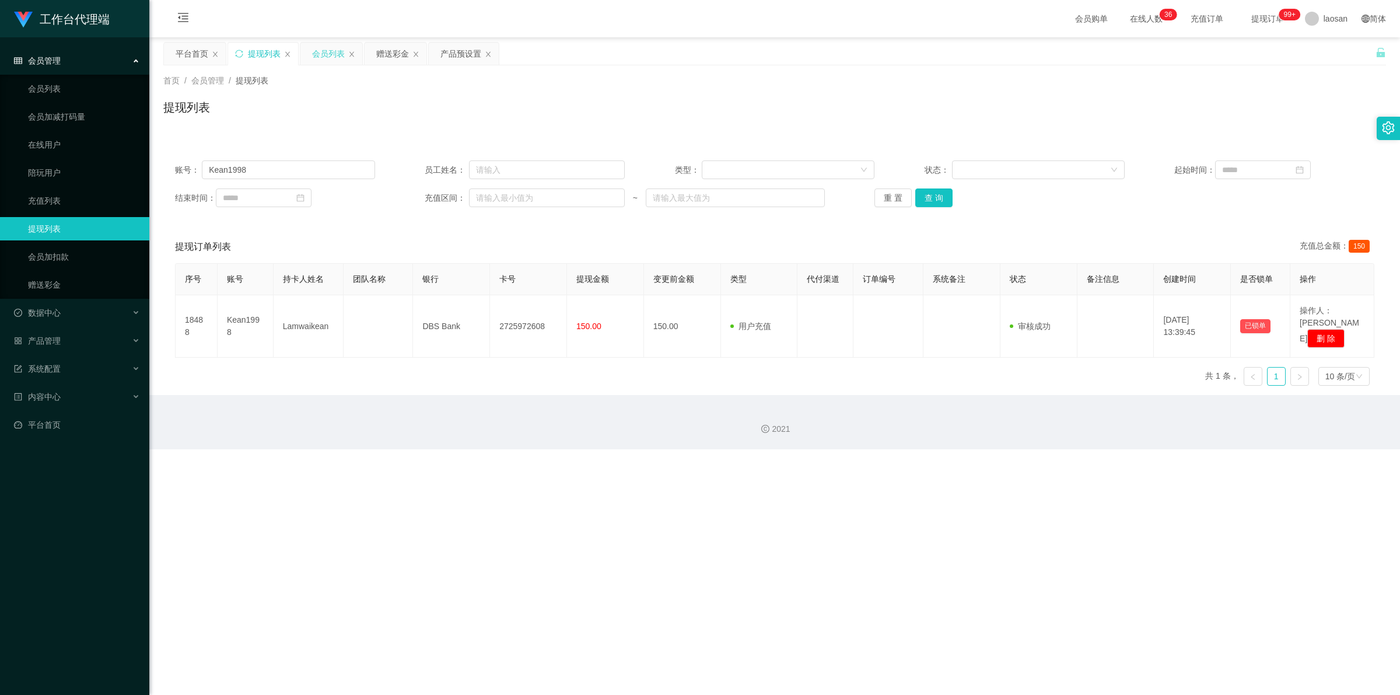
click at [331, 55] on div "会员列表" at bounding box center [328, 54] width 33 height 22
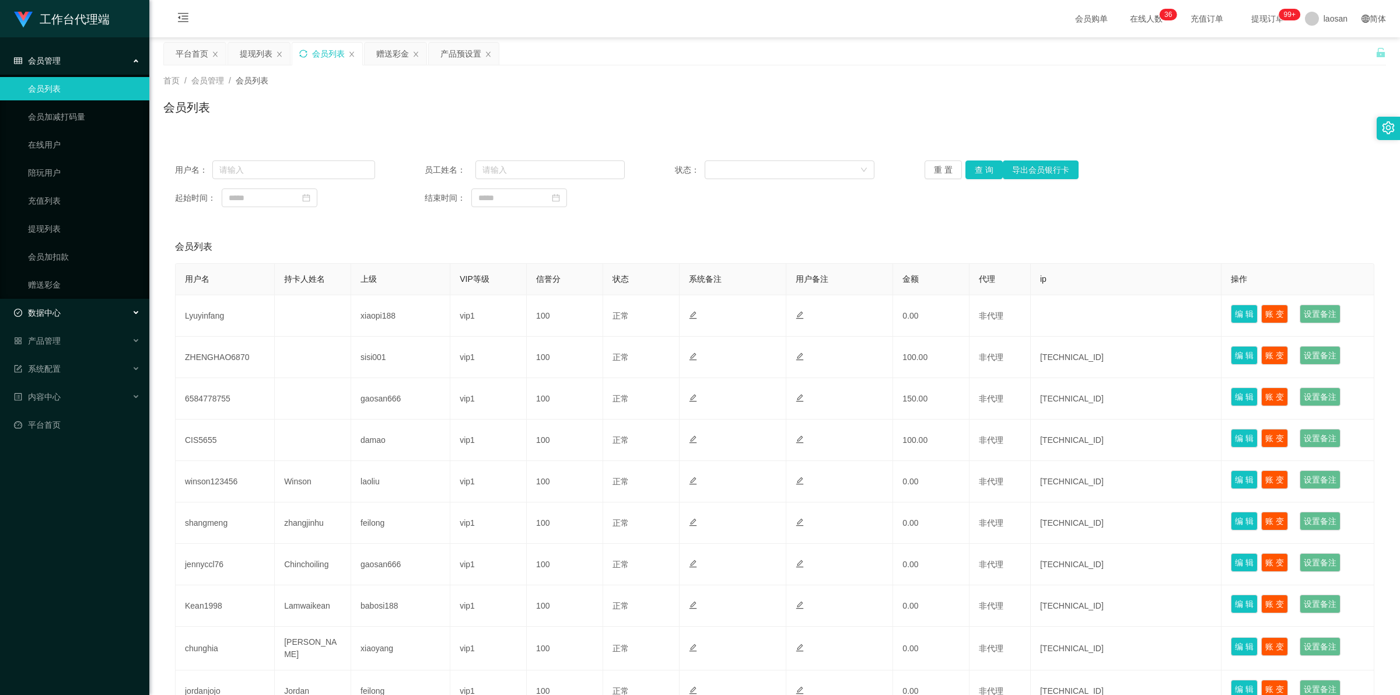
click at [60, 314] on span "数据中心" at bounding box center [37, 312] width 47 height 9
click at [95, 314] on div "数据中心" at bounding box center [74, 312] width 149 height 23
click at [94, 341] on div "产品管理" at bounding box center [74, 340] width 149 height 23
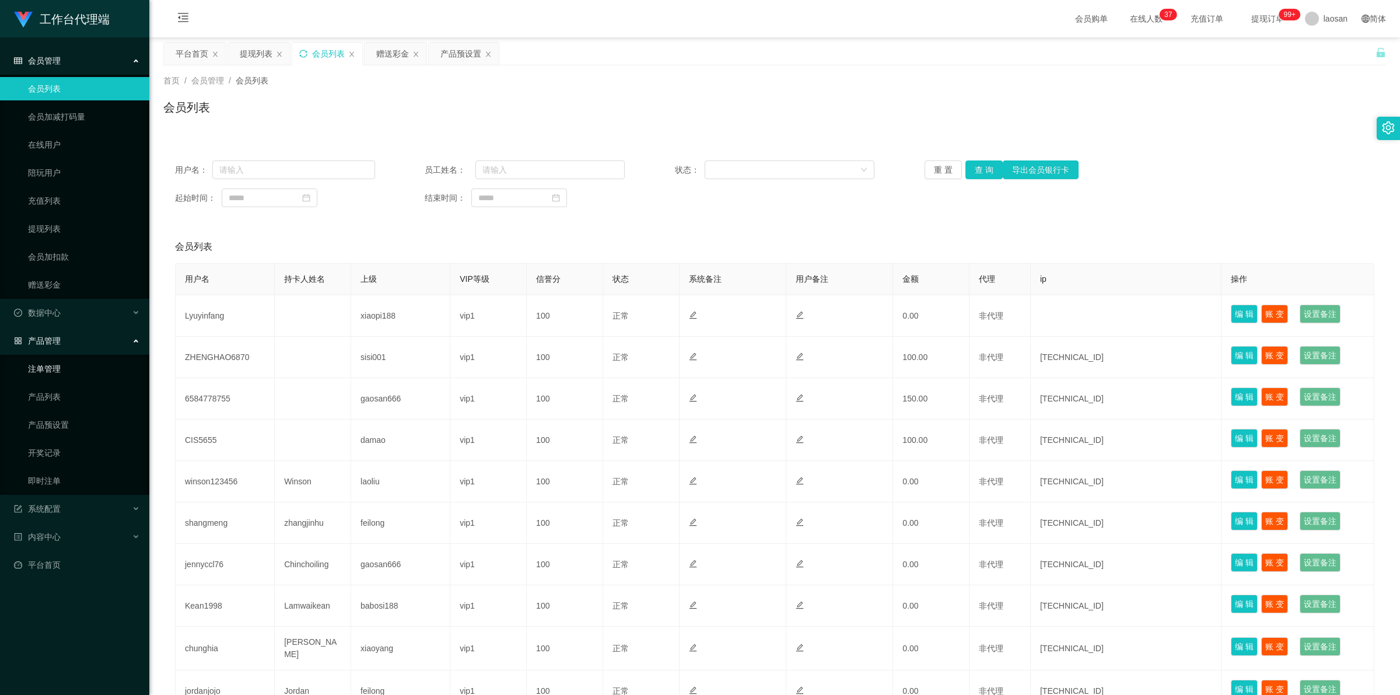
click at [57, 366] on link "注单管理" at bounding box center [84, 368] width 112 height 23
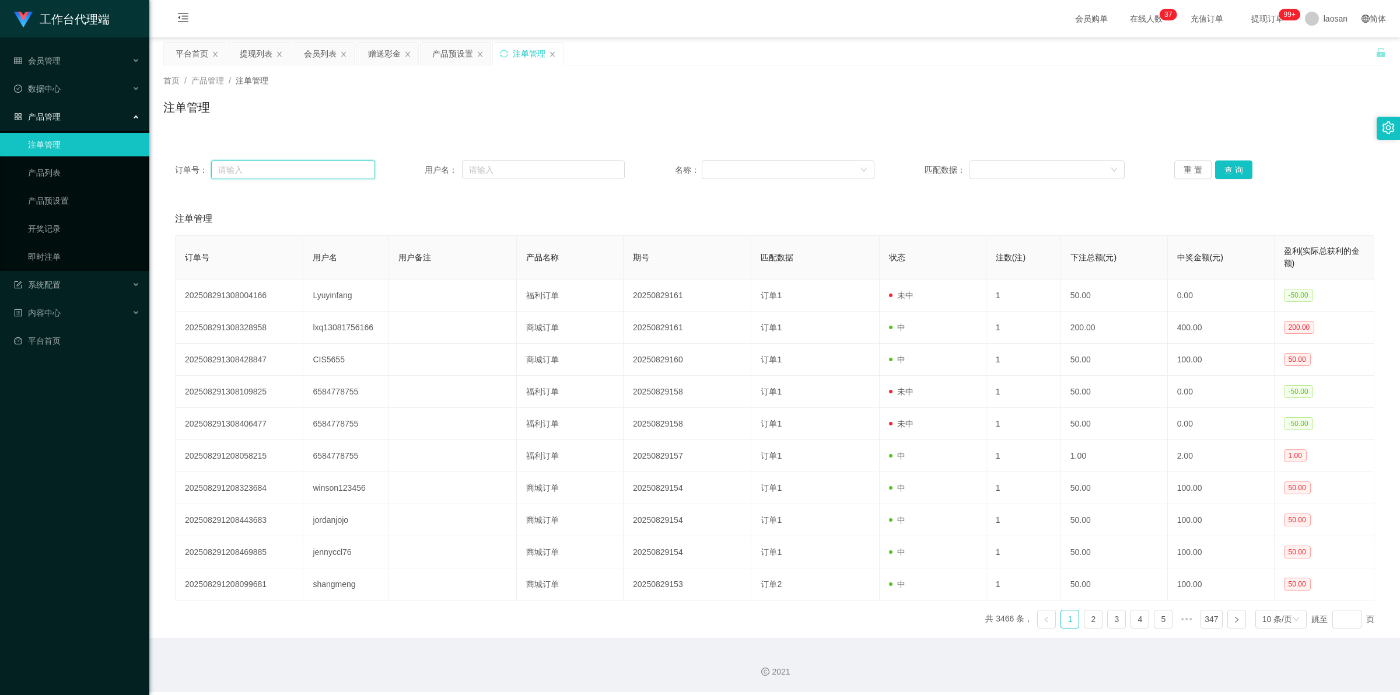
click at [310, 175] on input "text" at bounding box center [293, 169] width 164 height 19
paste input "Lyuyinfang"
type input "Lyuyinfang"
click at [361, 172] on button "查 询" at bounding box center [1233, 169] width 37 height 19
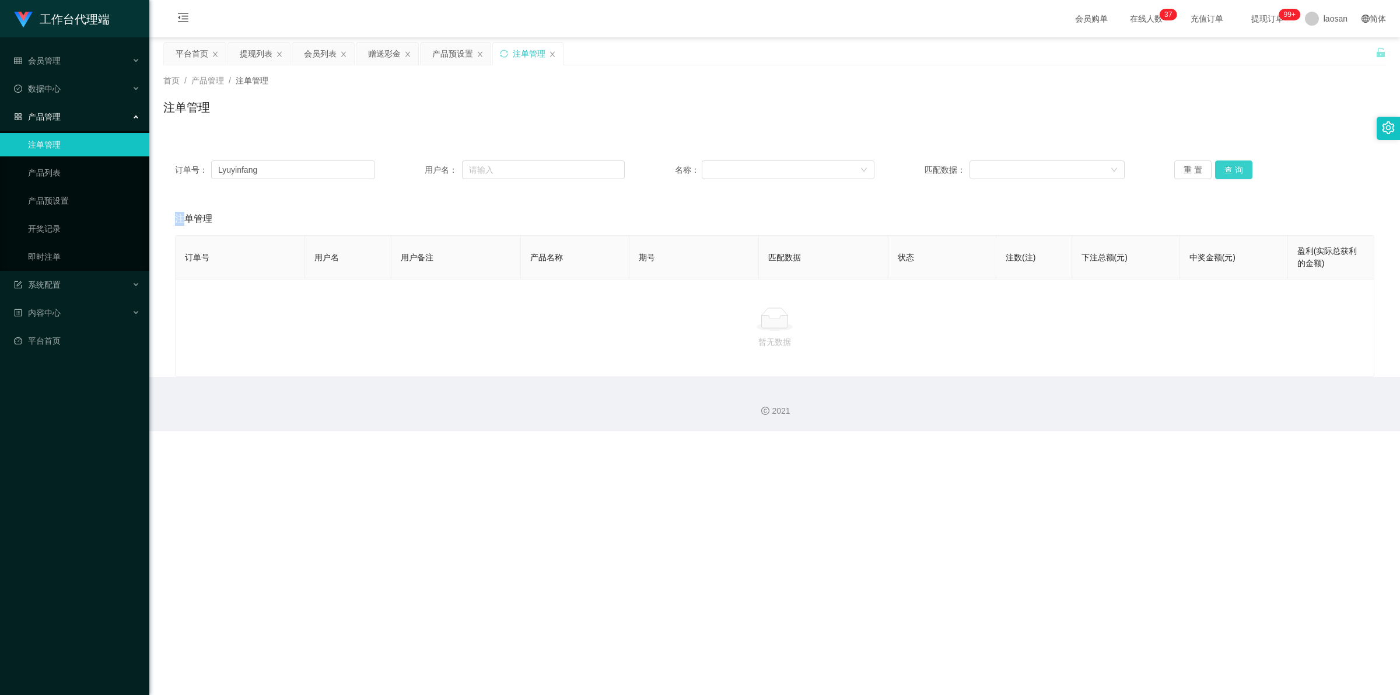
click at [361, 172] on div "重 置 查 询" at bounding box center [1274, 169] width 200 height 19
click at [361, 172] on button "查 询" at bounding box center [1233, 169] width 37 height 19
drag, startPoint x: 263, startPoint y: 166, endPoint x: 173, endPoint y: 165, distance: 90.4
click at [173, 165] on div "订单号： Lyuyinfang 用户名： 名称： 匹配数据： 重 置 查 询" at bounding box center [774, 170] width 1223 height 42
click at [361, 168] on input "text" at bounding box center [543, 169] width 163 height 19
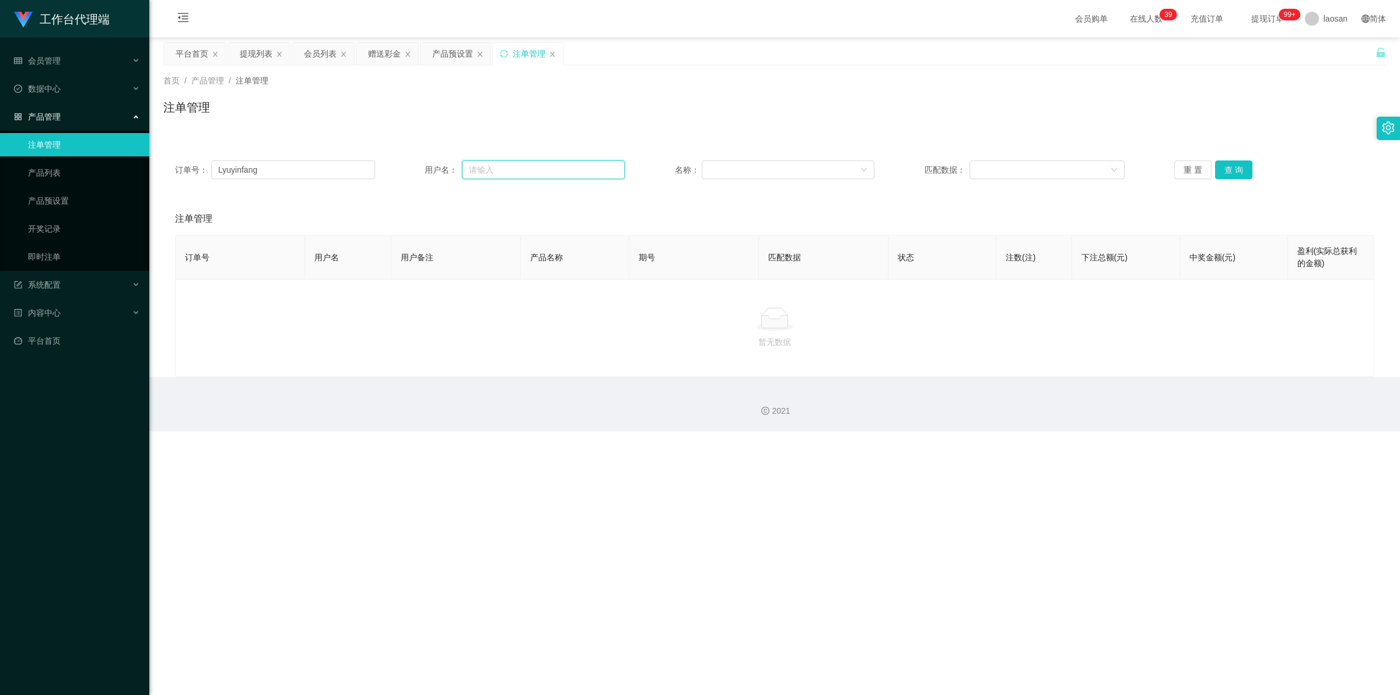
paste input "Lyuyinfang"
type input "Lyuyinfang"
click at [136, 171] on section "工作台代理端 会员管理 会员列表 会员加减打码量 在线用户 陪玩用户 充值列表 提现列表 会员加扣款 赠送彩金 数据中心 员工统计 团队统计 产品管理 注单管…" at bounding box center [700, 215] width 1400 height 431
click at [361, 173] on button "查 询" at bounding box center [1233, 169] width 37 height 19
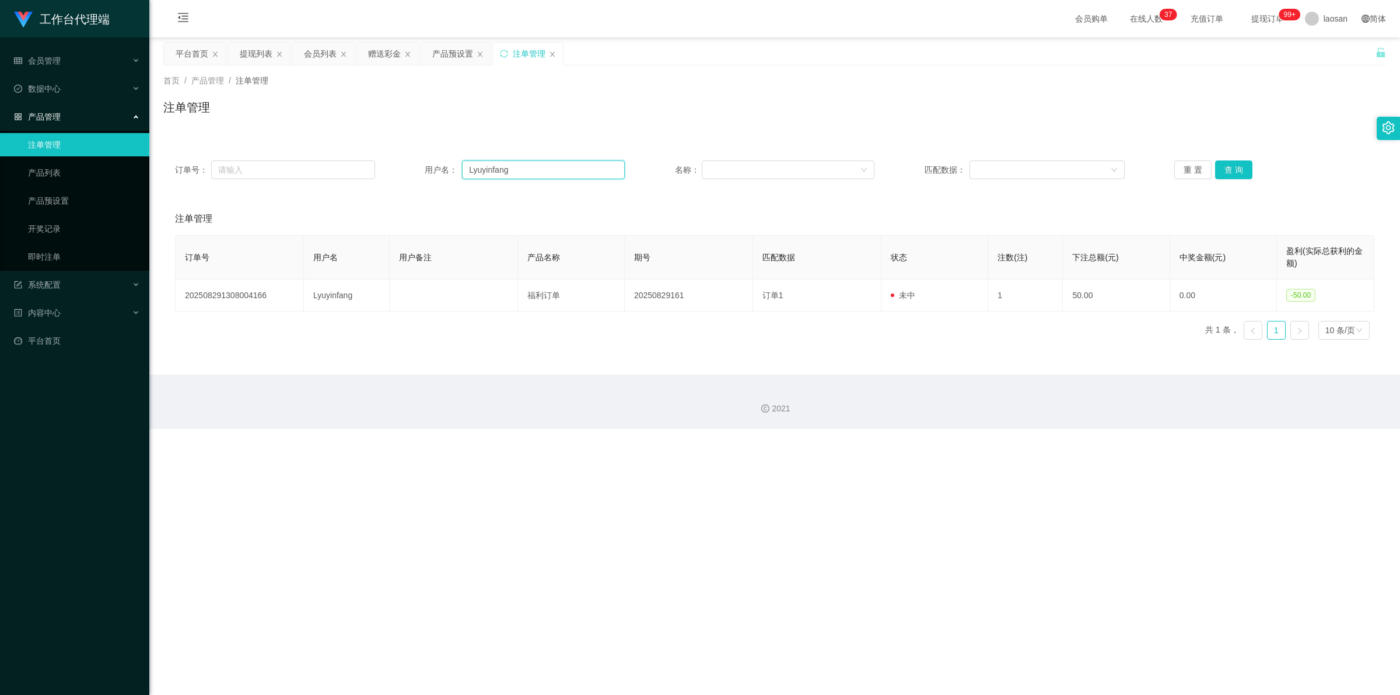
click at [361, 171] on input "Lyuyinfang" at bounding box center [543, 169] width 163 height 19
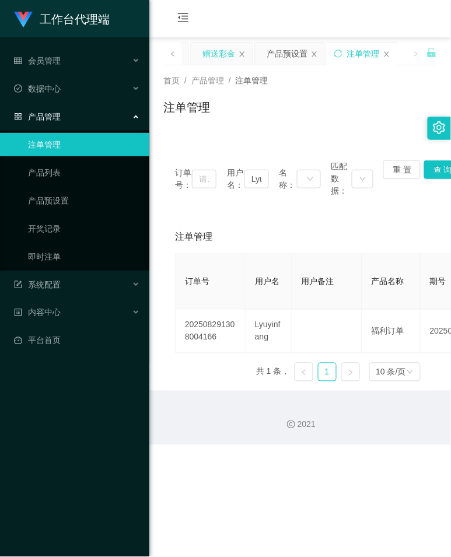
click at [217, 54] on div "赠送彩金" at bounding box center [218, 54] width 33 height 22
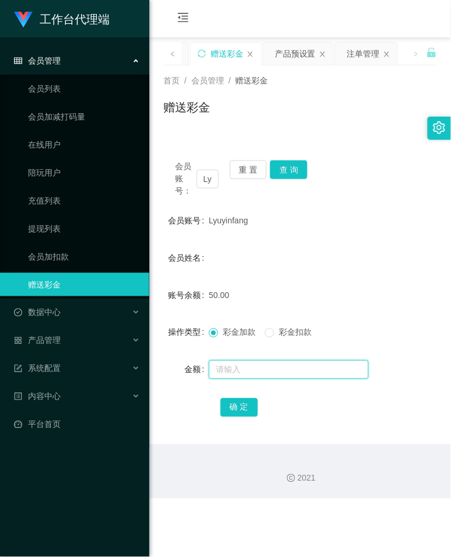
click at [253, 374] on input "text" at bounding box center [289, 370] width 160 height 19
type input "100"
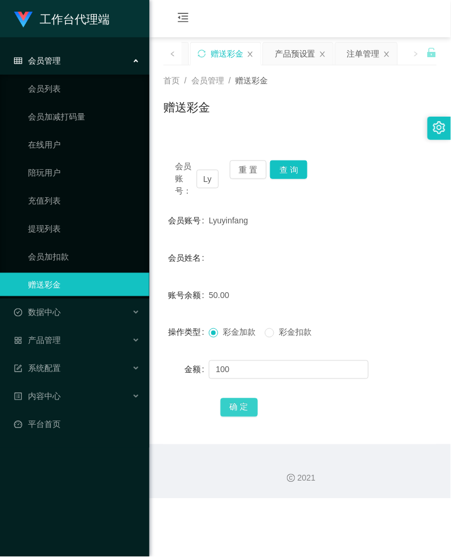
click at [236, 403] on button "确 定" at bounding box center [239, 407] width 37 height 19
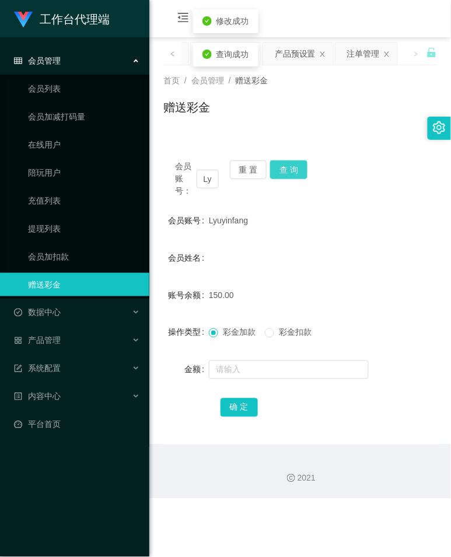
click at [286, 172] on button "查 询" at bounding box center [288, 169] width 37 height 19
click at [286, 172] on div "会员账号： Lyuyinfang 重 置 查 询" at bounding box center [300, 178] width 274 height 37
click at [286, 172] on button "查 询" at bounding box center [288, 169] width 37 height 19
click at [286, 172] on div "会员账号： Lyuyinfang 重 置 查 询" at bounding box center [300, 178] width 274 height 37
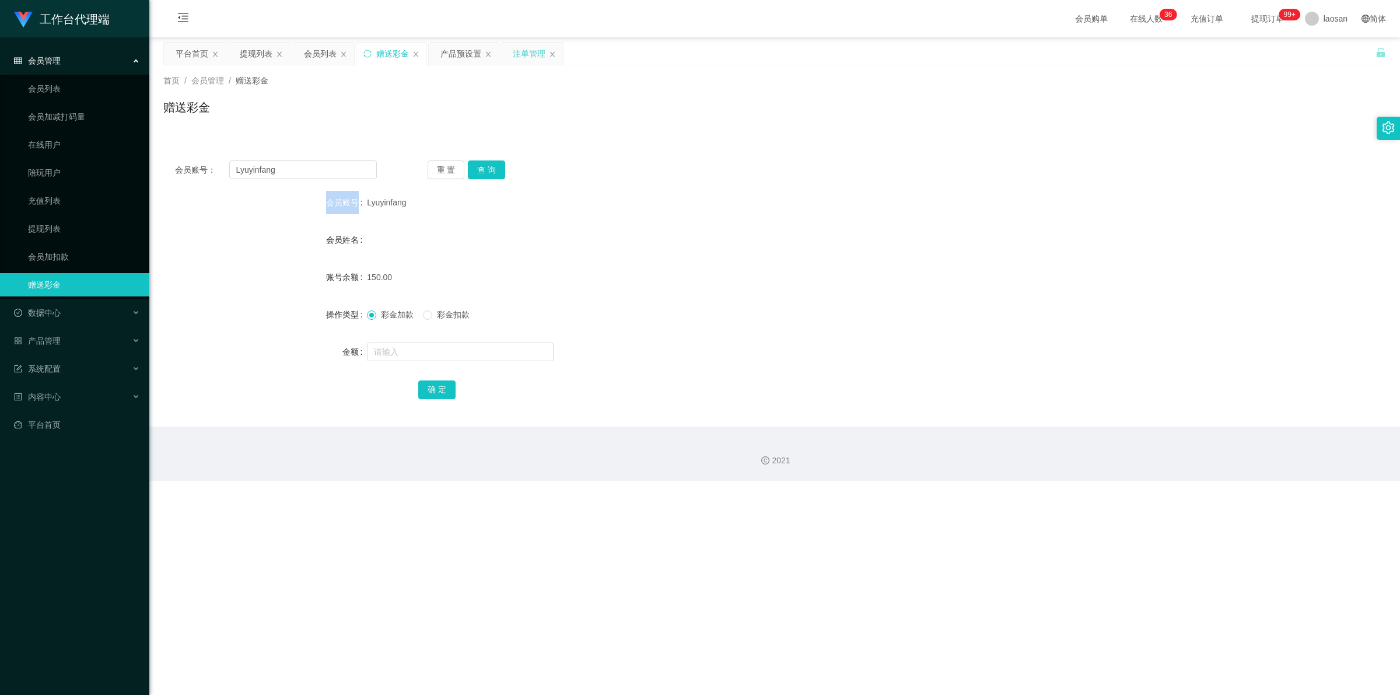
click at [361, 50] on div "注单管理" at bounding box center [529, 54] width 33 height 22
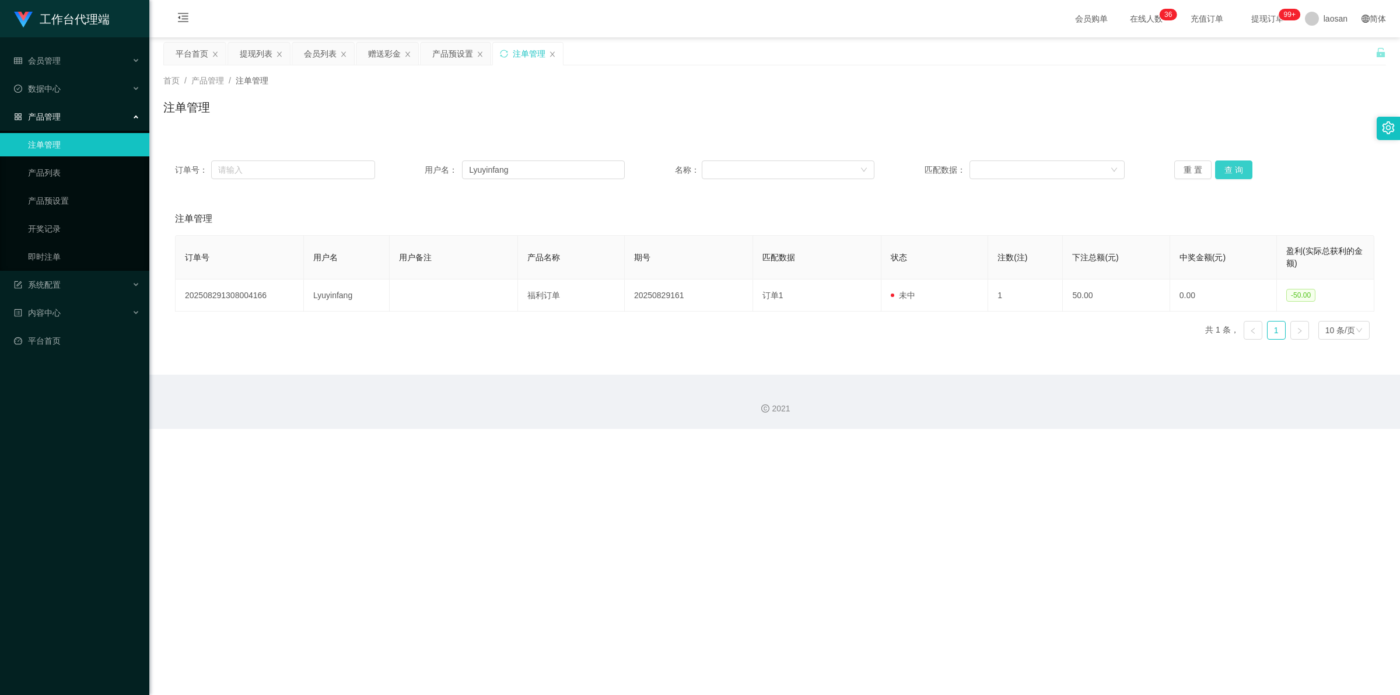
click at [361, 170] on button "查 询" at bounding box center [1233, 169] width 37 height 19
click at [361, 170] on div "重 置 查 询" at bounding box center [1274, 169] width 200 height 19
click at [361, 170] on button "查 询" at bounding box center [1233, 169] width 37 height 19
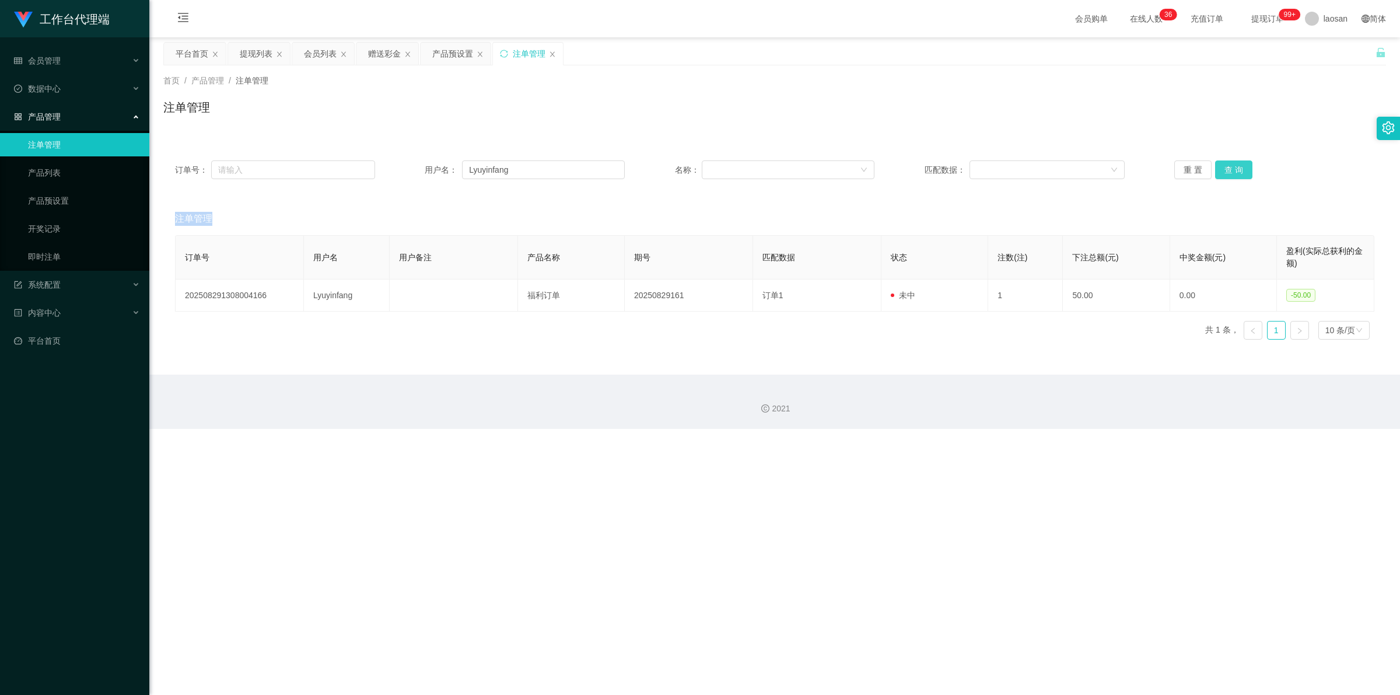
click at [361, 170] on div "重 置 查 询" at bounding box center [1274, 169] width 200 height 19
click at [361, 170] on button "查 询" at bounding box center [1233, 169] width 37 height 19
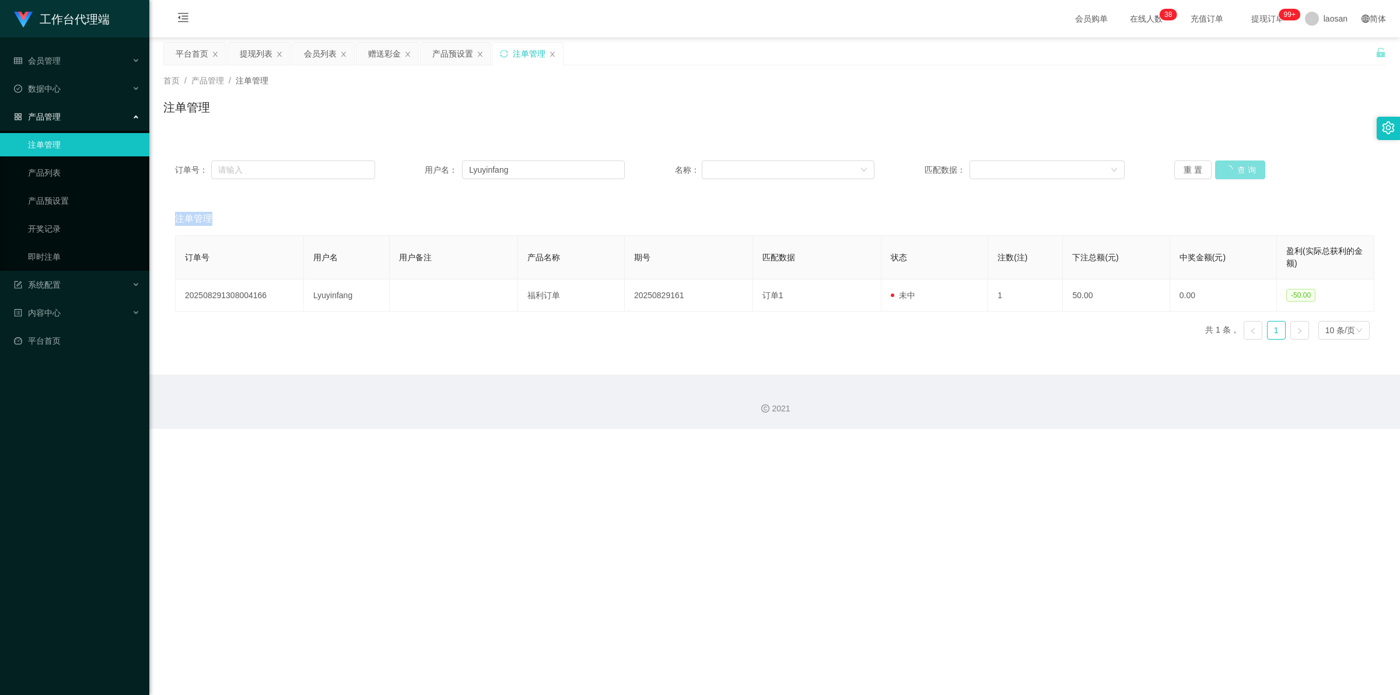
click at [361, 170] on button "查 询" at bounding box center [1240, 169] width 50 height 19
click at [361, 170] on div "重 置 查 询" at bounding box center [1274, 169] width 200 height 19
click at [361, 170] on button "查 询" at bounding box center [1233, 169] width 37 height 19
click at [361, 170] on div "重 置 查 询" at bounding box center [1274, 169] width 200 height 19
click at [361, 170] on button "查 询" at bounding box center [1233, 169] width 37 height 19
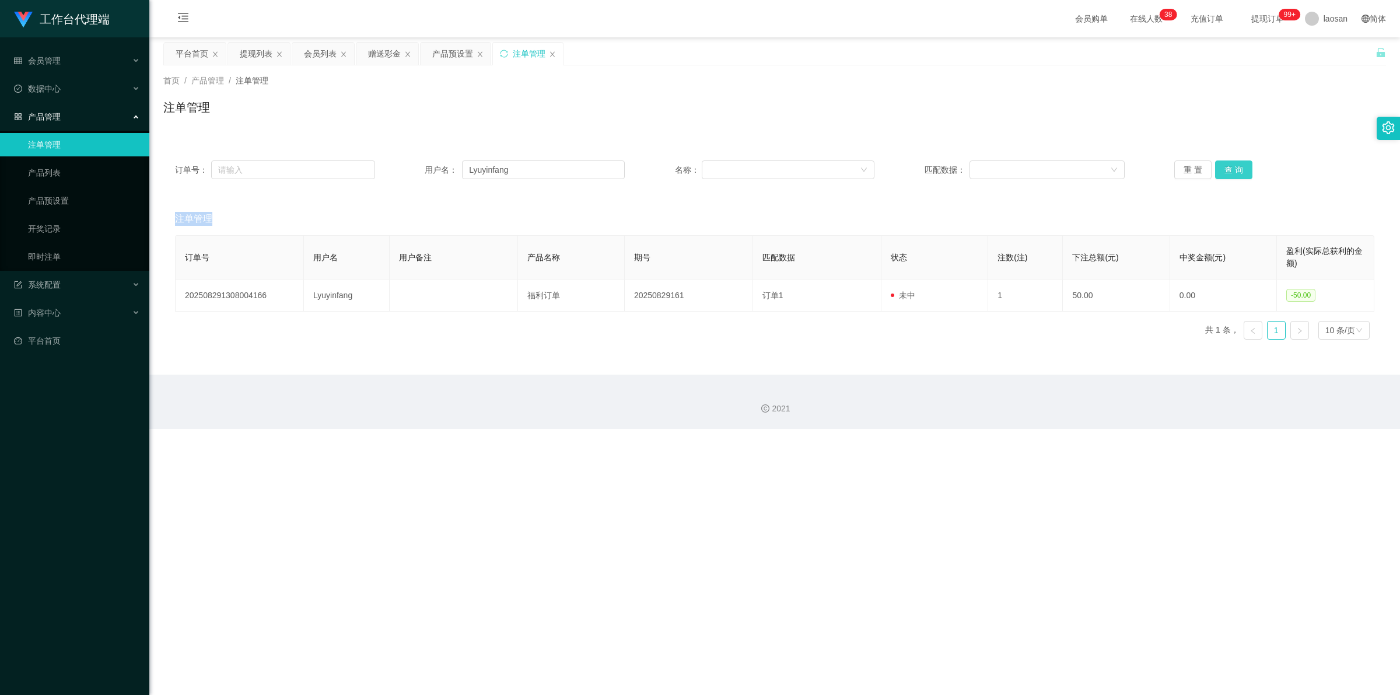
click at [361, 170] on button "查 询" at bounding box center [1233, 169] width 37 height 19
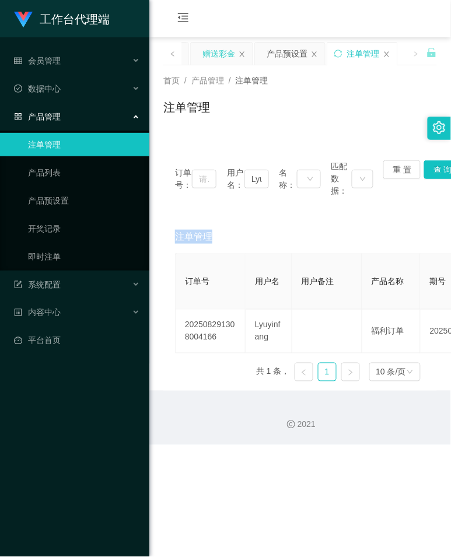
click at [222, 56] on div "赠送彩金" at bounding box center [218, 54] width 33 height 22
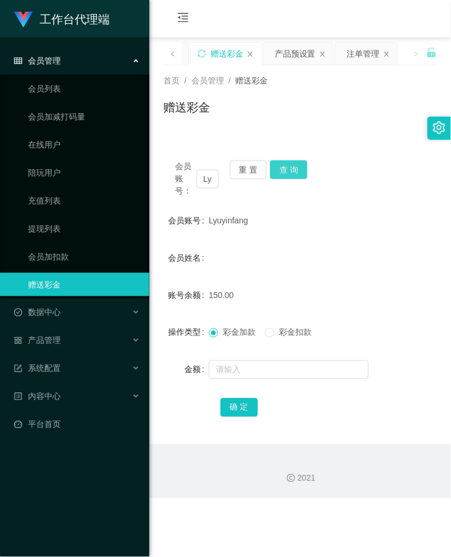
click at [293, 173] on button "查 询" at bounding box center [288, 169] width 37 height 19
click at [293, 173] on button "查 询" at bounding box center [295, 169] width 50 height 19
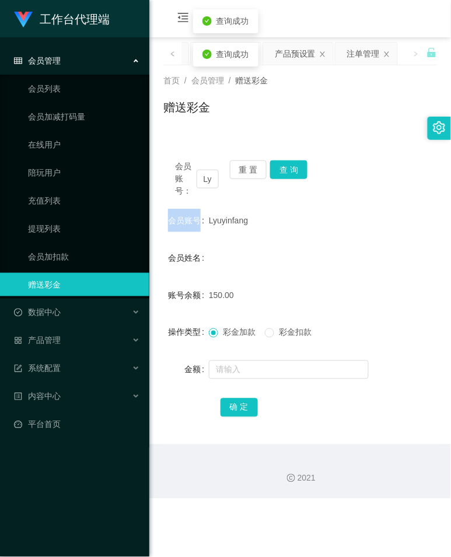
drag, startPoint x: 293, startPoint y: 173, endPoint x: 266, endPoint y: 191, distance: 32.0
click at [293, 173] on div "会员账号： Lyuyinfang 重 置 查 询" at bounding box center [300, 178] width 274 height 37
click at [272, 117] on div "赠送彩金" at bounding box center [300, 112] width 274 height 27
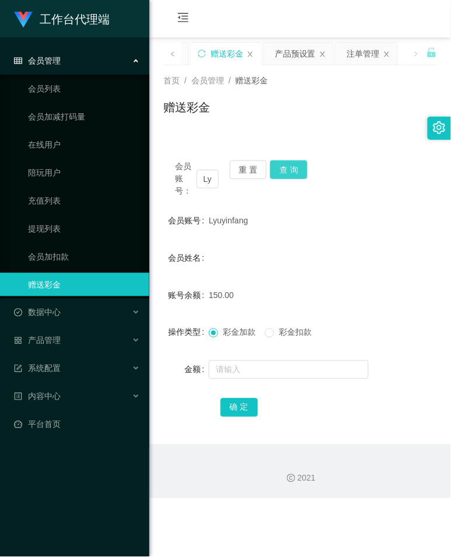
click at [283, 167] on button "查 询" at bounding box center [288, 169] width 37 height 19
click at [283, 167] on div "会员账号： Lyuyinfang 重 置 查 询" at bounding box center [300, 178] width 274 height 37
click at [291, 167] on button "查 询" at bounding box center [288, 169] width 37 height 19
click at [291, 167] on div "会员账号： Lyuyinfang 重 置 查 询" at bounding box center [300, 178] width 274 height 37
click at [291, 167] on button "查 询" at bounding box center [288, 169] width 37 height 19
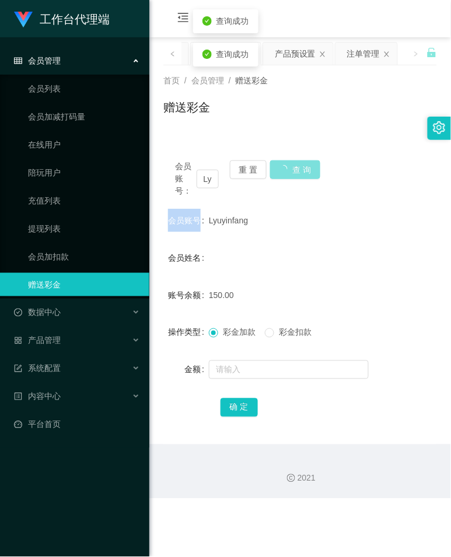
click at [291, 167] on div "会员账号： Lyuyinfang 重 置 查 询" at bounding box center [300, 178] width 274 height 37
drag, startPoint x: 291, startPoint y: 167, endPoint x: 190, endPoint y: 169, distance: 100.9
click at [286, 167] on button "查 询" at bounding box center [288, 169] width 37 height 19
click at [301, 170] on button "查 询" at bounding box center [288, 169] width 37 height 19
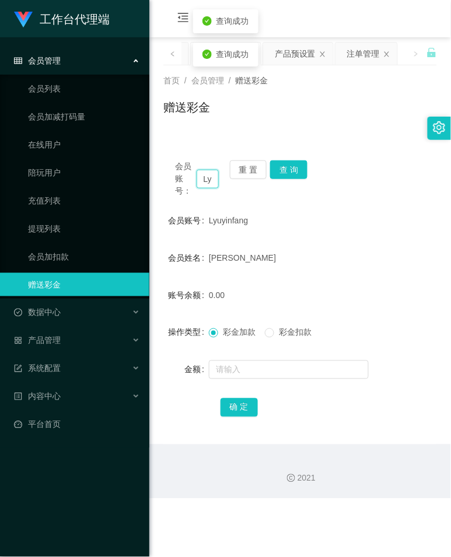
click at [210, 181] on input "Lyuyinfang" at bounding box center [208, 179] width 22 height 19
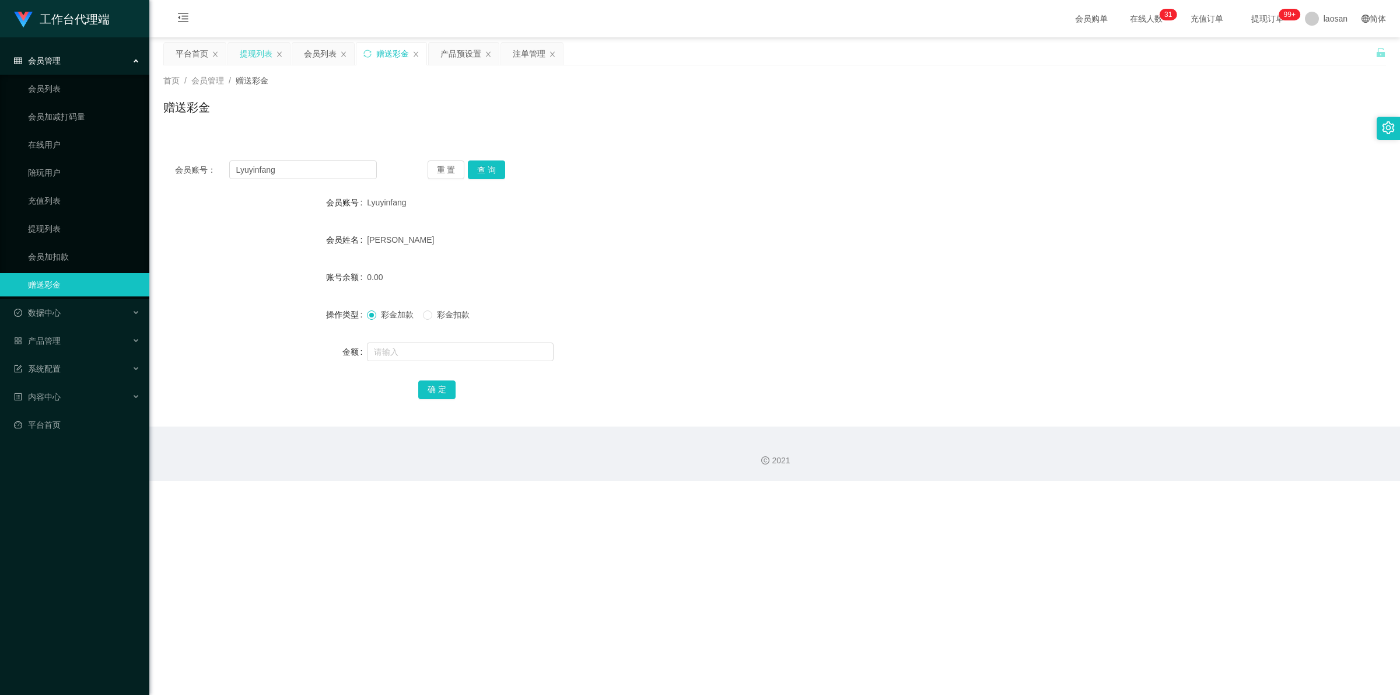
click at [246, 55] on div "提现列表" at bounding box center [256, 54] width 33 height 22
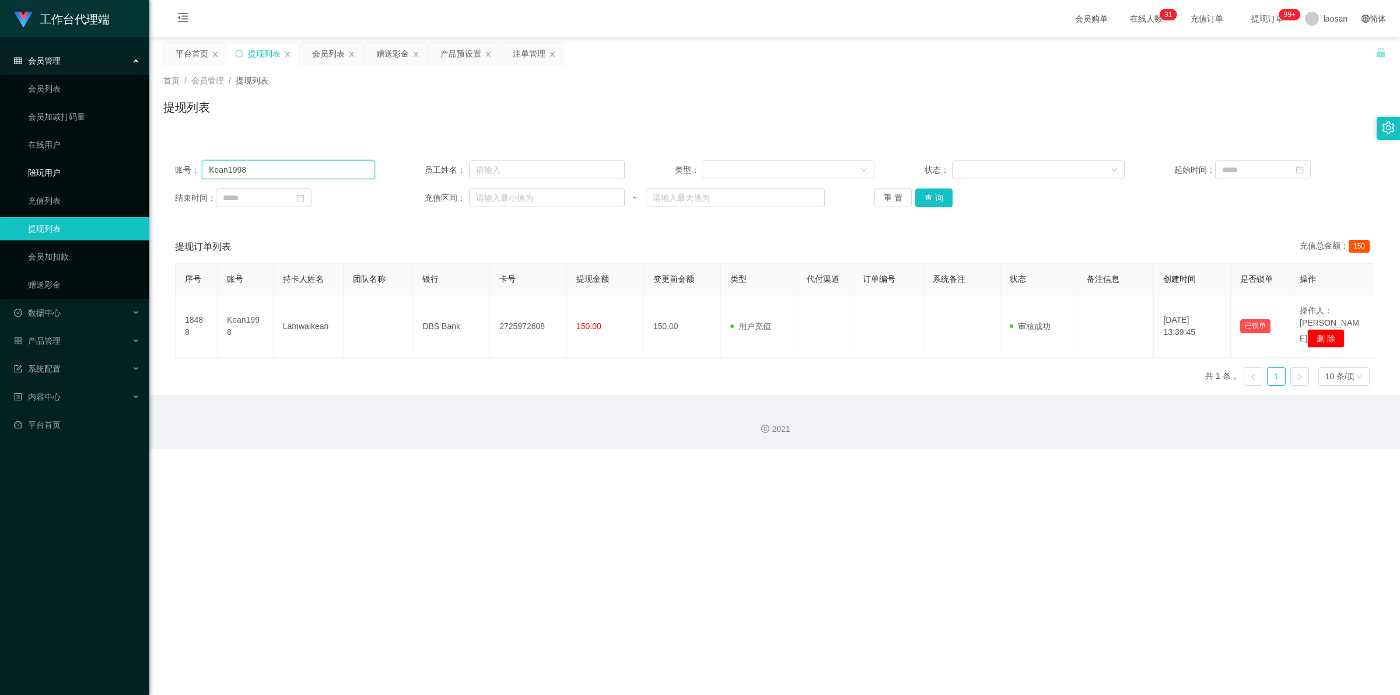
drag, startPoint x: 163, startPoint y: 169, endPoint x: 170, endPoint y: 158, distance: 13.3
click at [146, 166] on section "工作台代理端 会员管理 会员列表 会员加减打码量 在线用户 陪玩用户 充值列表 提现列表 会员加扣款 赠送彩金 数据中心 员工统计 团队统计 产品管理 注单管…" at bounding box center [700, 224] width 1400 height 449
paste input "Lyuyinfang"
type input "Lyuyinfang"
click at [361, 196] on button "查 询" at bounding box center [933, 197] width 37 height 19
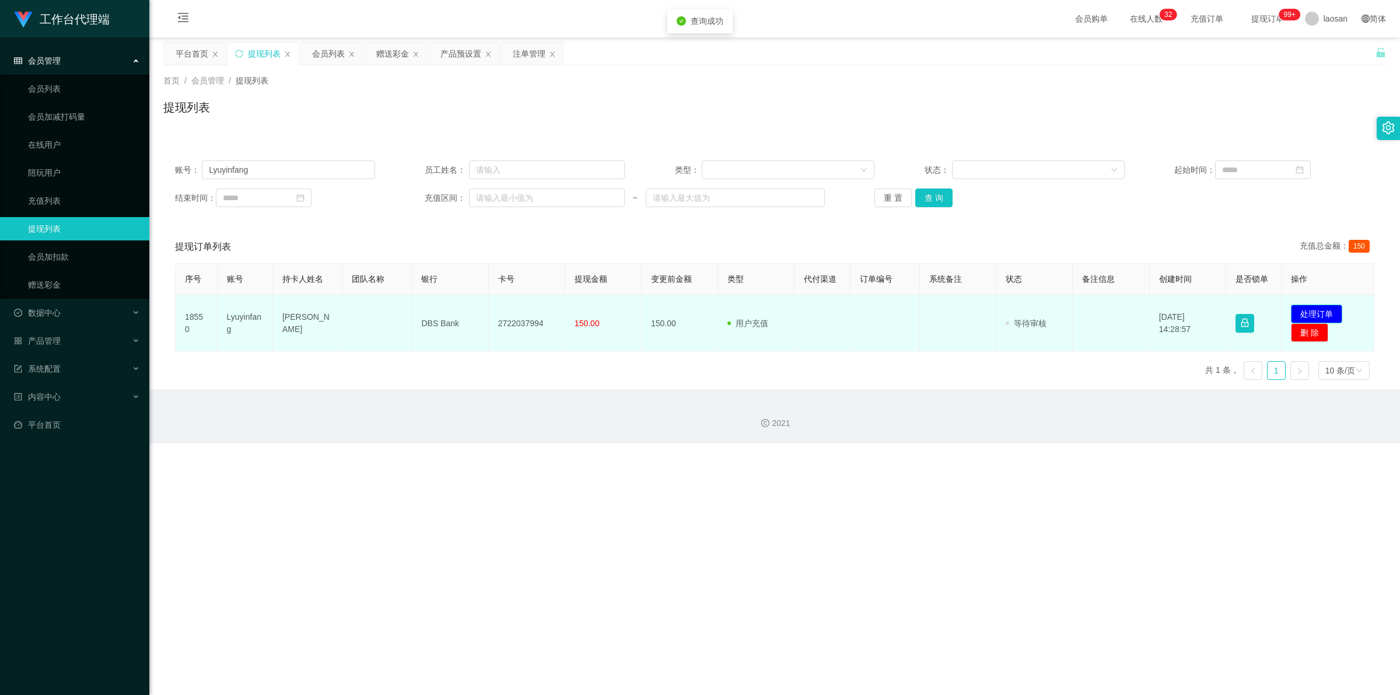
click at [361, 311] on button "处理订单" at bounding box center [1316, 314] width 51 height 19
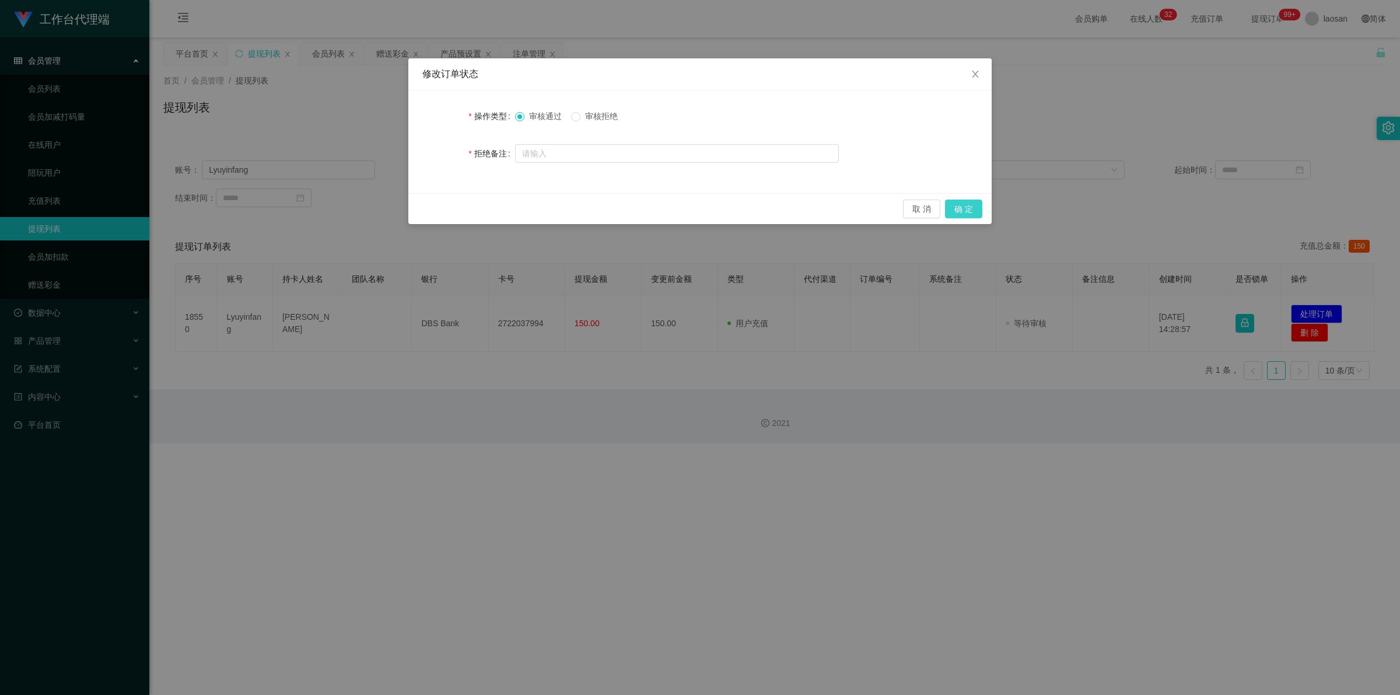
click at [361, 206] on button "确 定" at bounding box center [963, 209] width 37 height 19
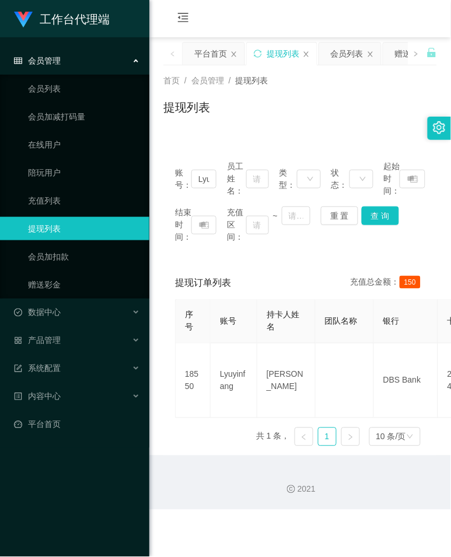
click at [181, 445] on div "工作台代理端 会员管理 会员列表 会员加减打码量 在线用户 陪玩用户 充值列表 提现列表 会员加扣款 赠送彩金 数据中心 员工统计 团队统计 产品管理 注单管…" at bounding box center [225, 278] width 451 height 557
